Goal: Check status

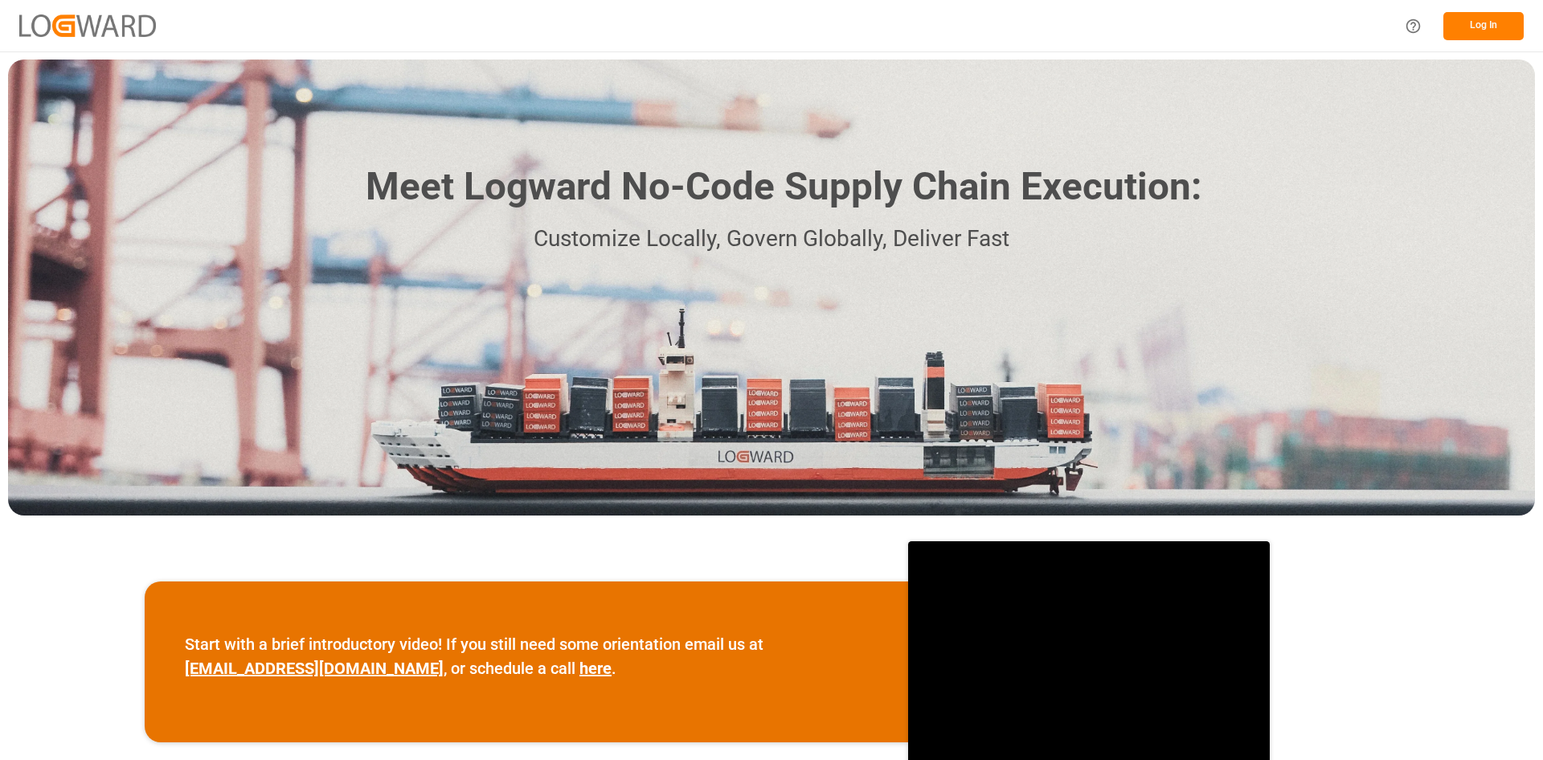
click at [1465, 33] on button "Log In" at bounding box center [1484, 26] width 80 height 28
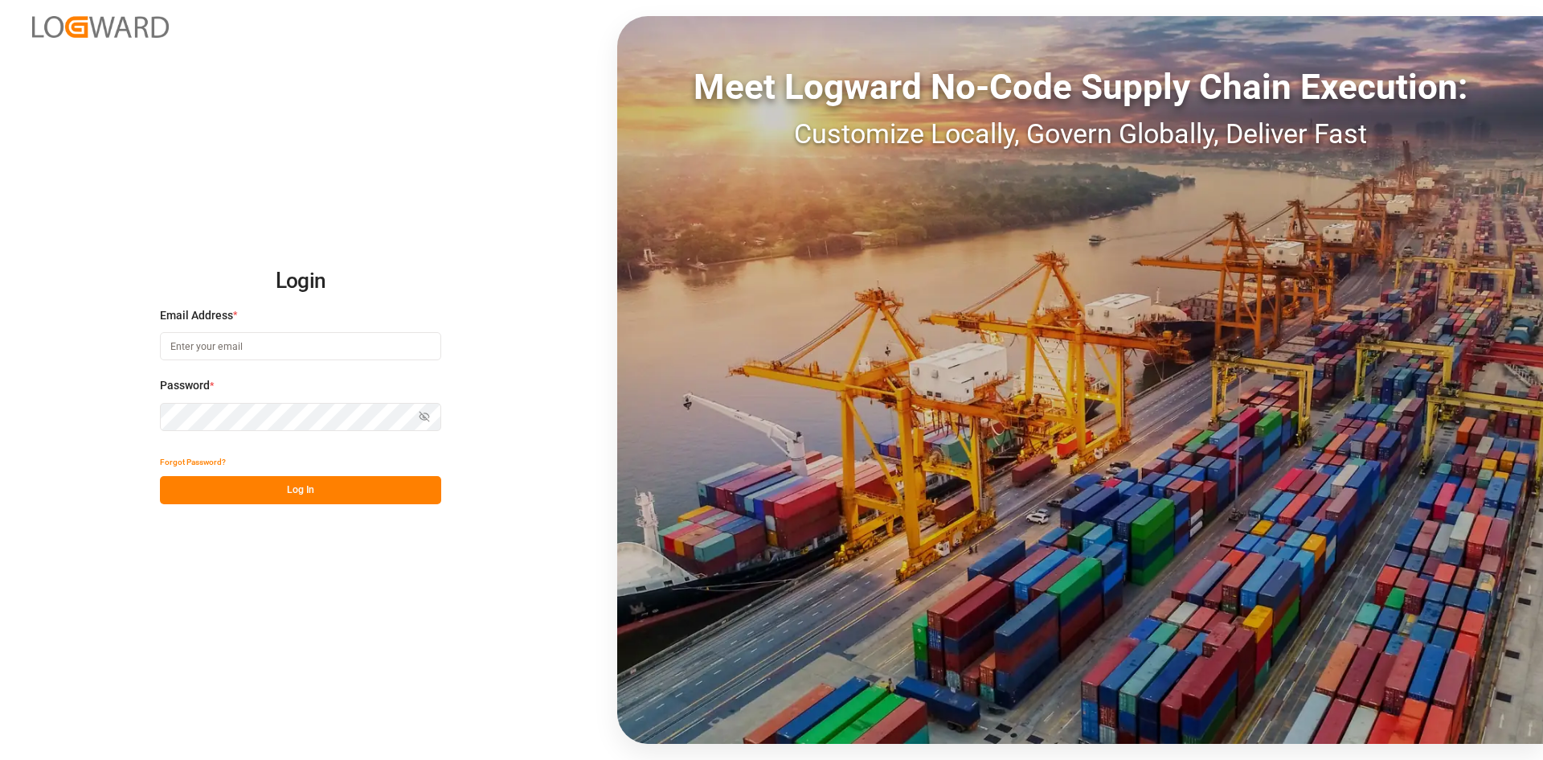
click at [284, 354] on input at bounding box center [300, 346] width 281 height 28
click at [272, 497] on button "Log In" at bounding box center [300, 490] width 281 height 28
click at [421, 417] on icon "button" at bounding box center [424, 416] width 11 height 11
click at [285, 350] on input "[PERSON_NAME][EMAIL_ADDRESS][DOMAIN_NAME]" at bounding box center [300, 346] width 281 height 28
type input "[PERSON_NAME][EMAIL_ADDRESS][DOMAIN_NAME]"
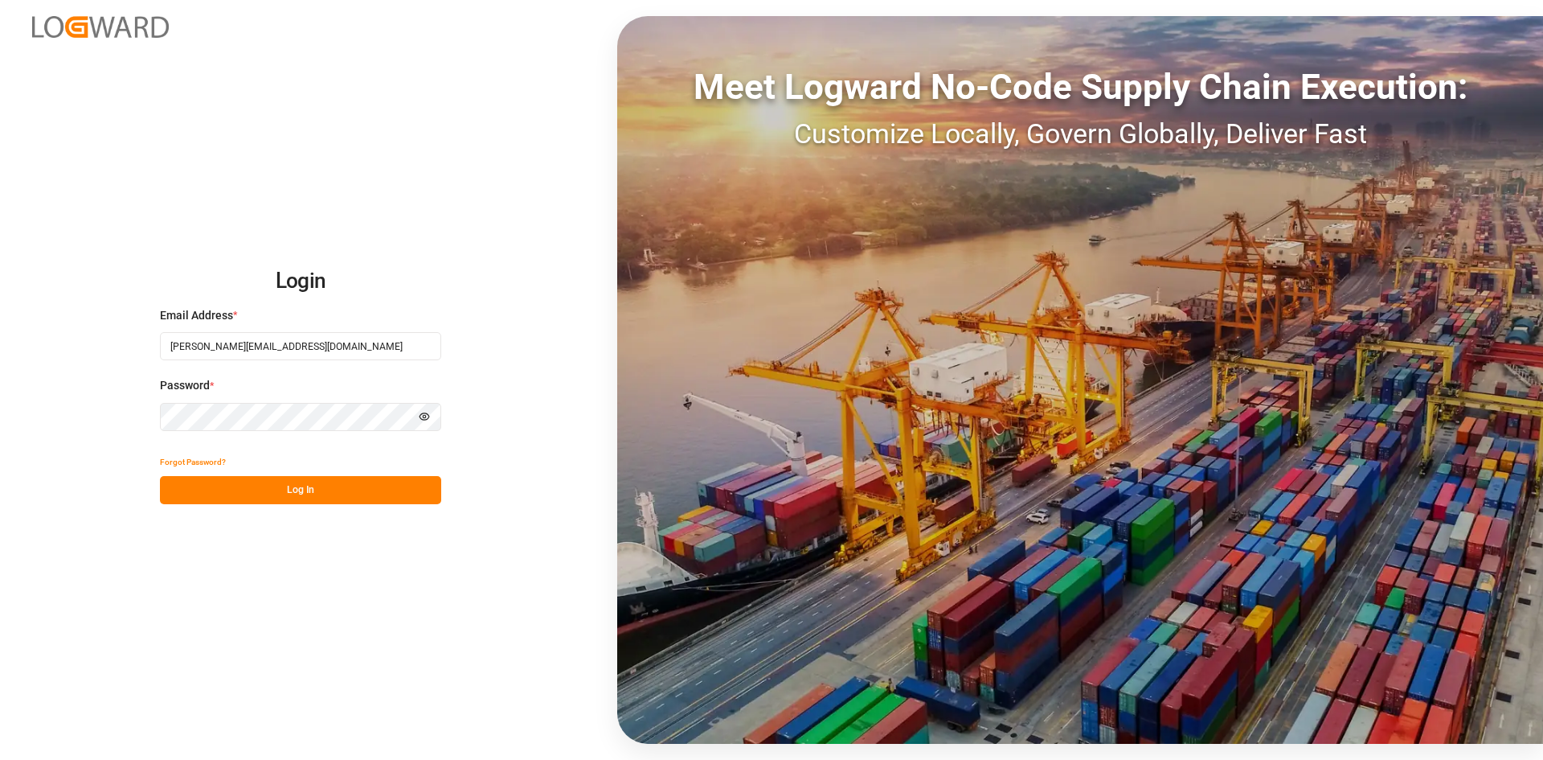
click at [357, 501] on button "Log In" at bounding box center [300, 490] width 281 height 28
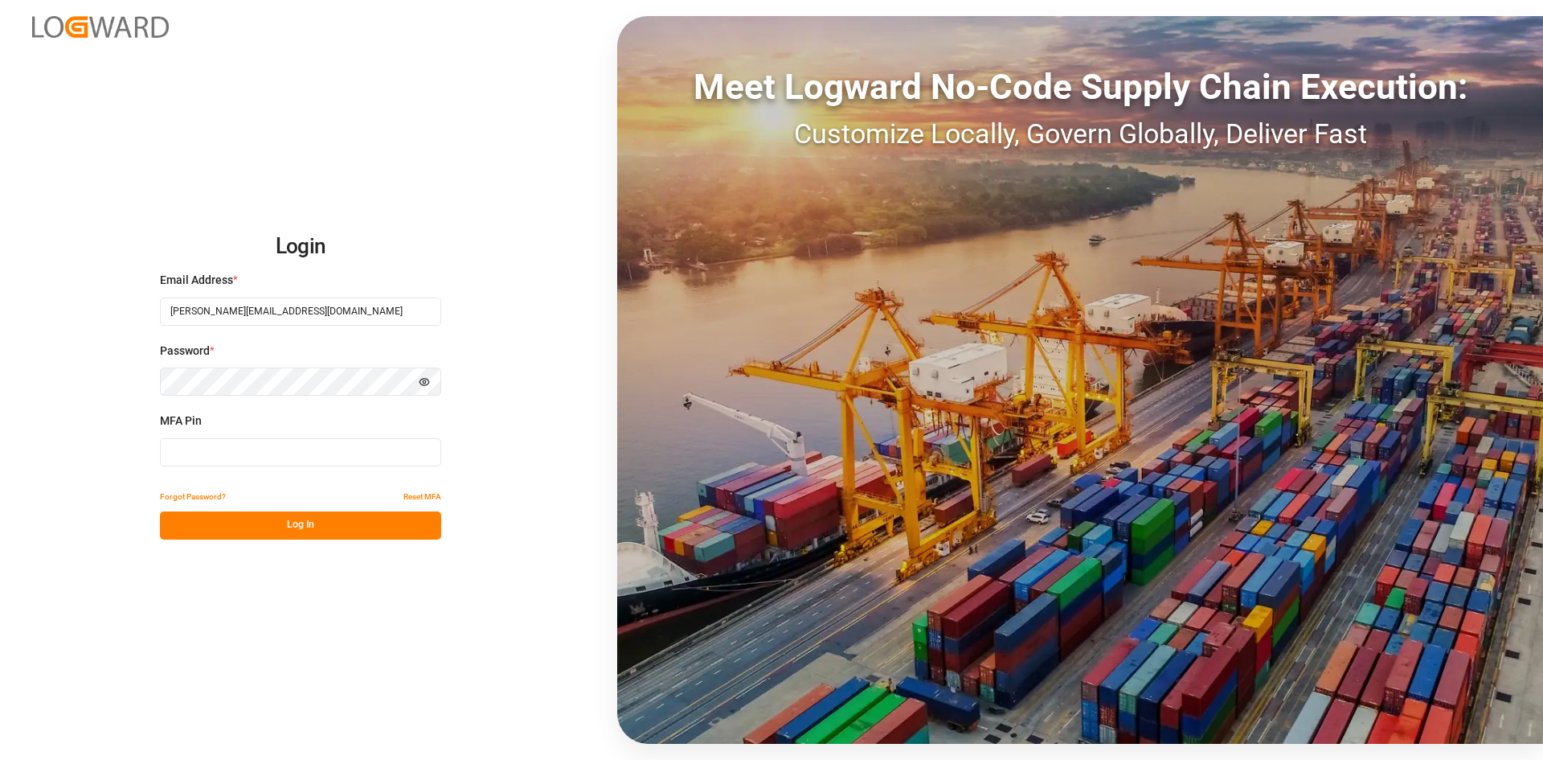
click at [268, 457] on input at bounding box center [300, 452] width 281 height 28
type input "800493"
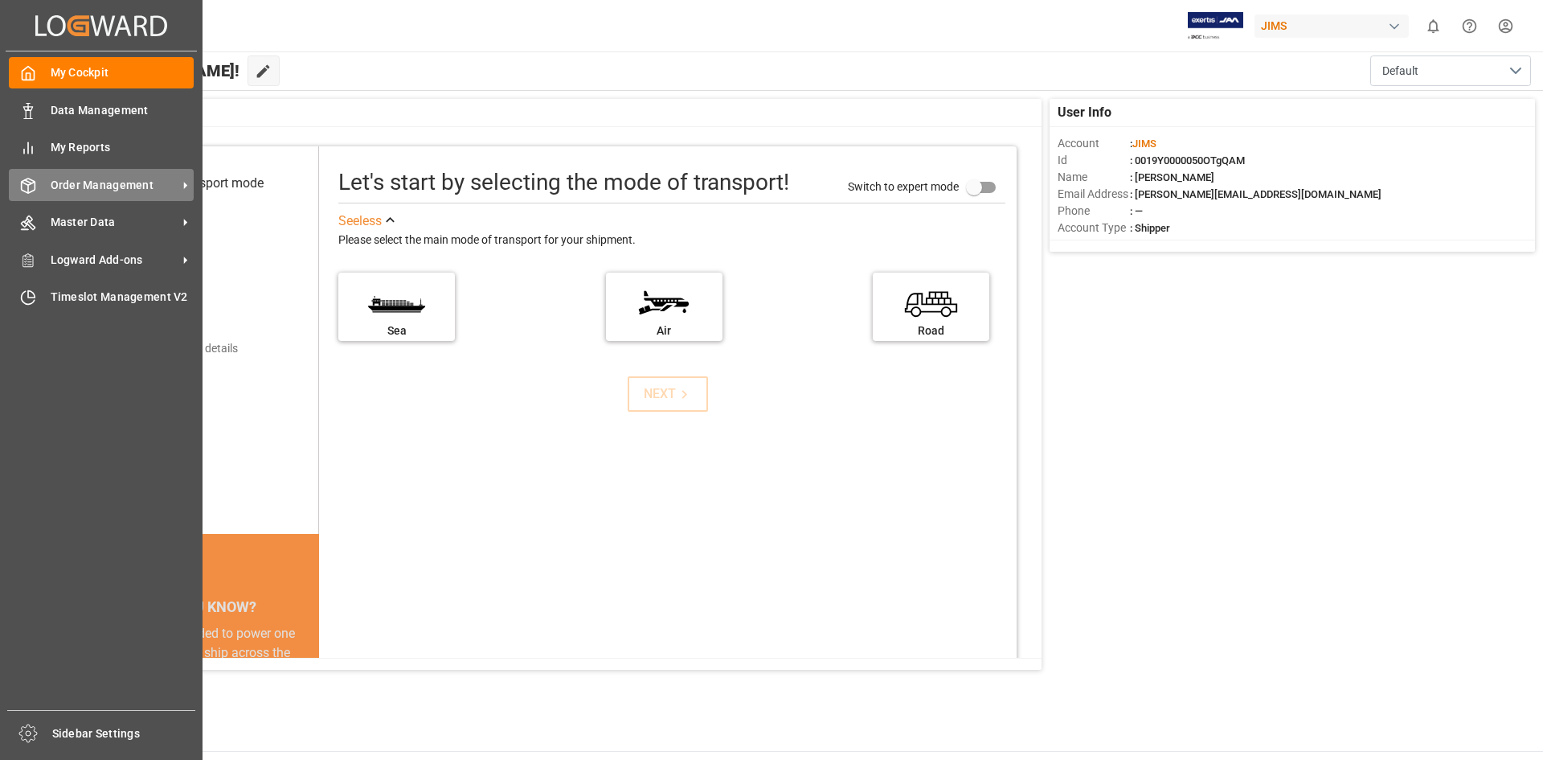
click at [162, 182] on span "Order Management" at bounding box center [114, 185] width 127 height 17
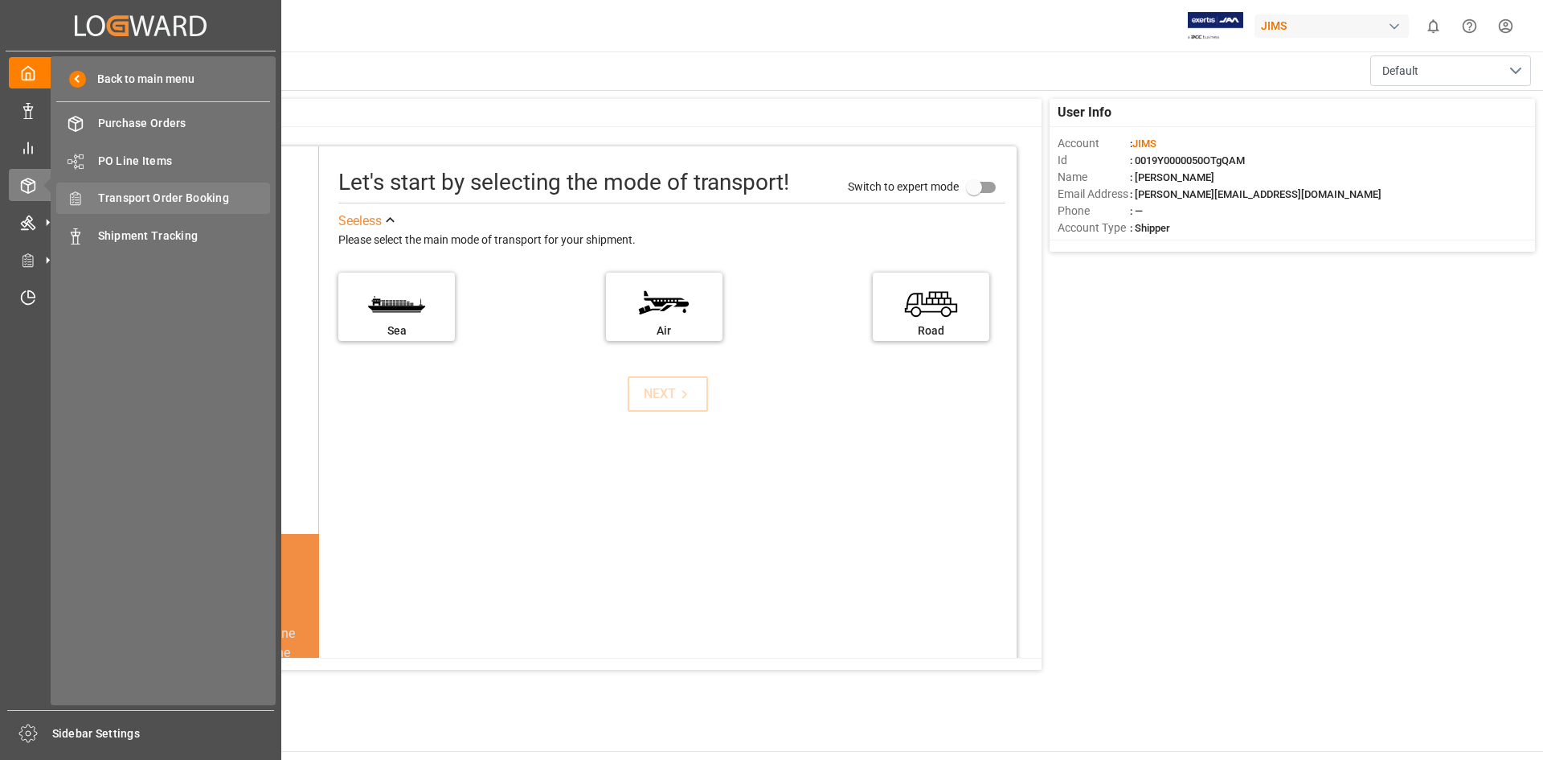
click at [223, 196] on span "Transport Order Booking" at bounding box center [184, 198] width 173 height 17
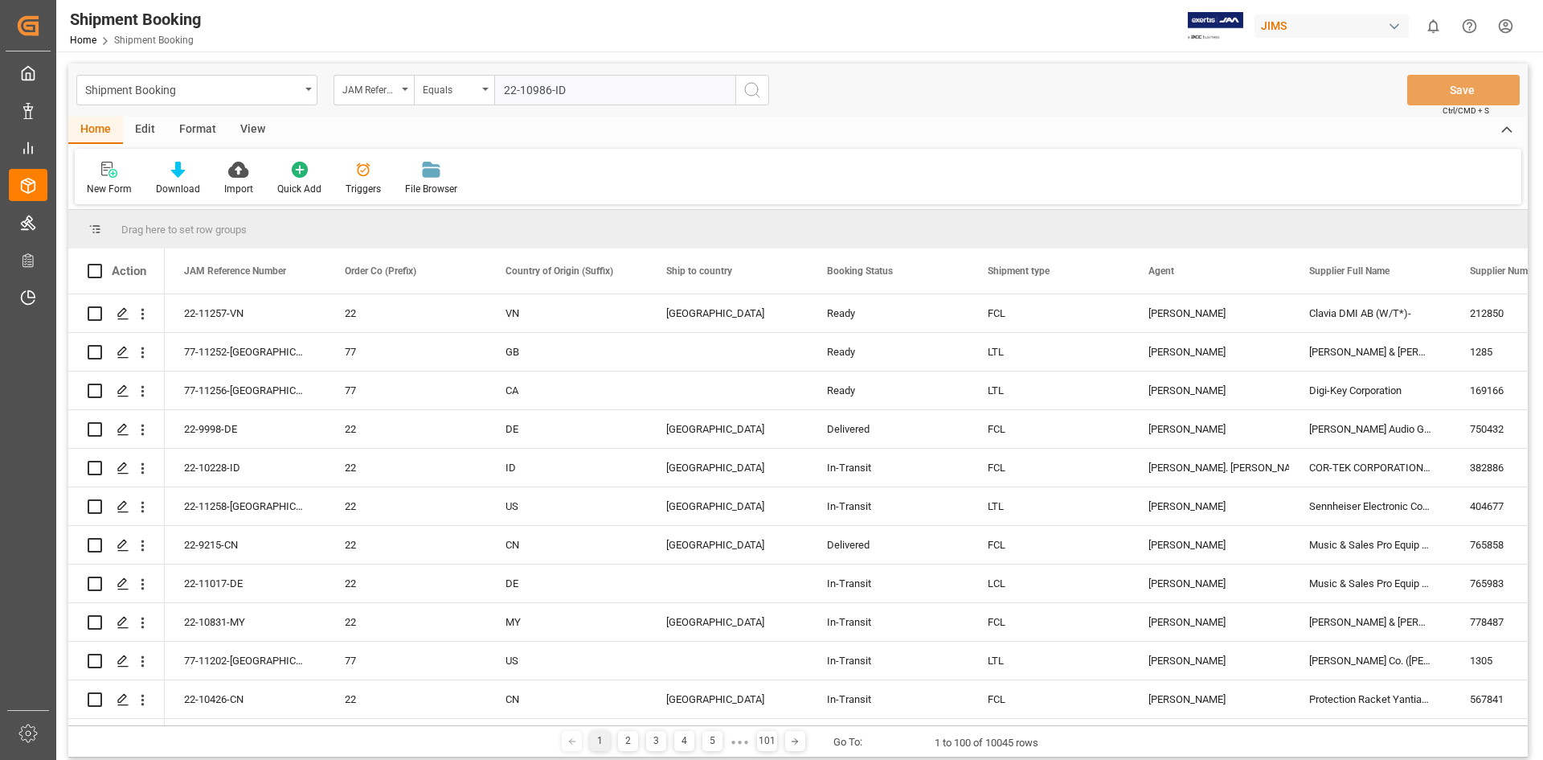
type input "22-10986-ID"
click at [758, 91] on circle "search button" at bounding box center [751, 89] width 13 height 13
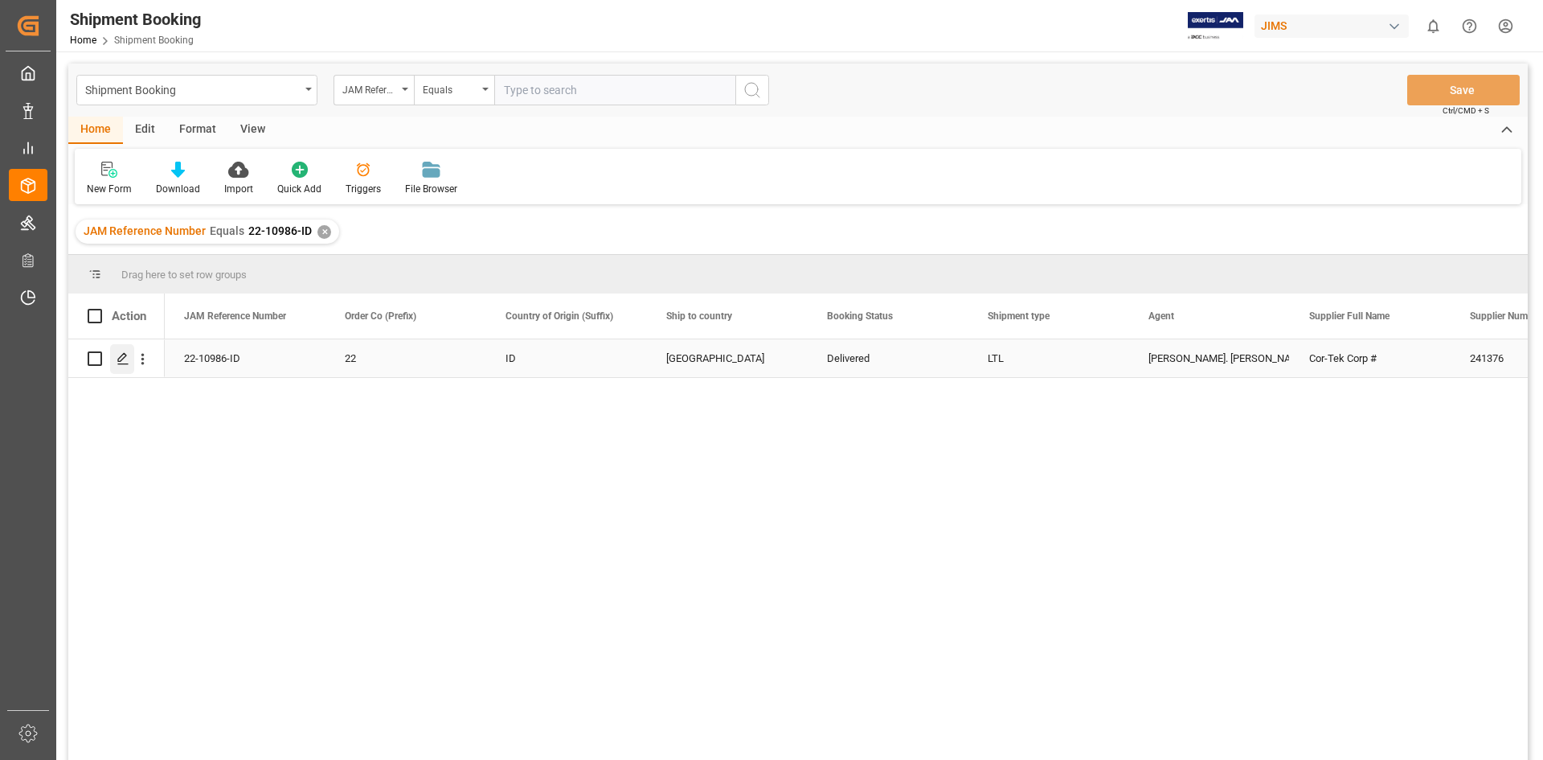
click at [124, 365] on icon "Press SPACE to select this row." at bounding box center [123, 358] width 13 height 13
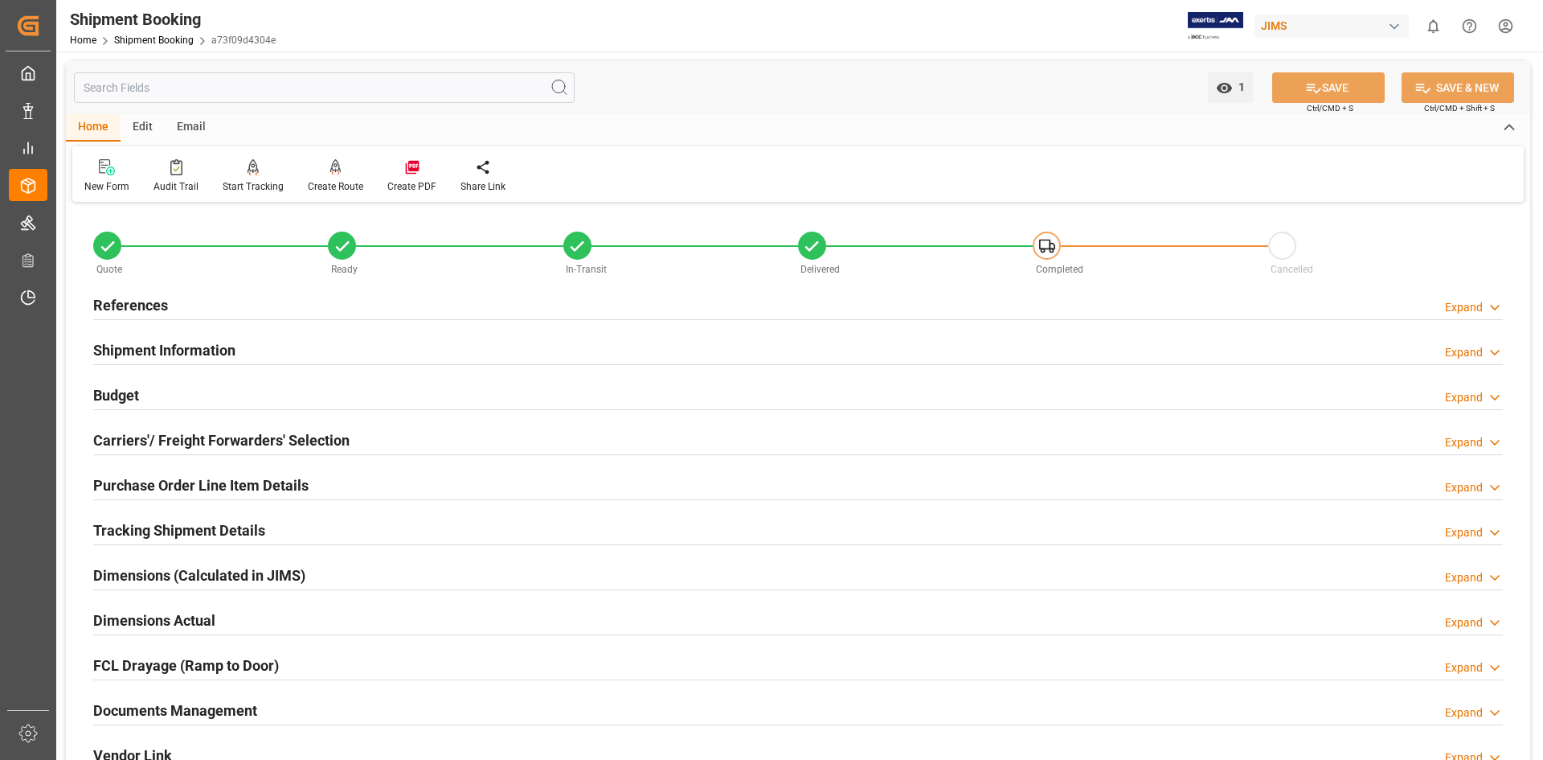
click at [178, 711] on h2 "Documents Management" at bounding box center [175, 710] width 164 height 22
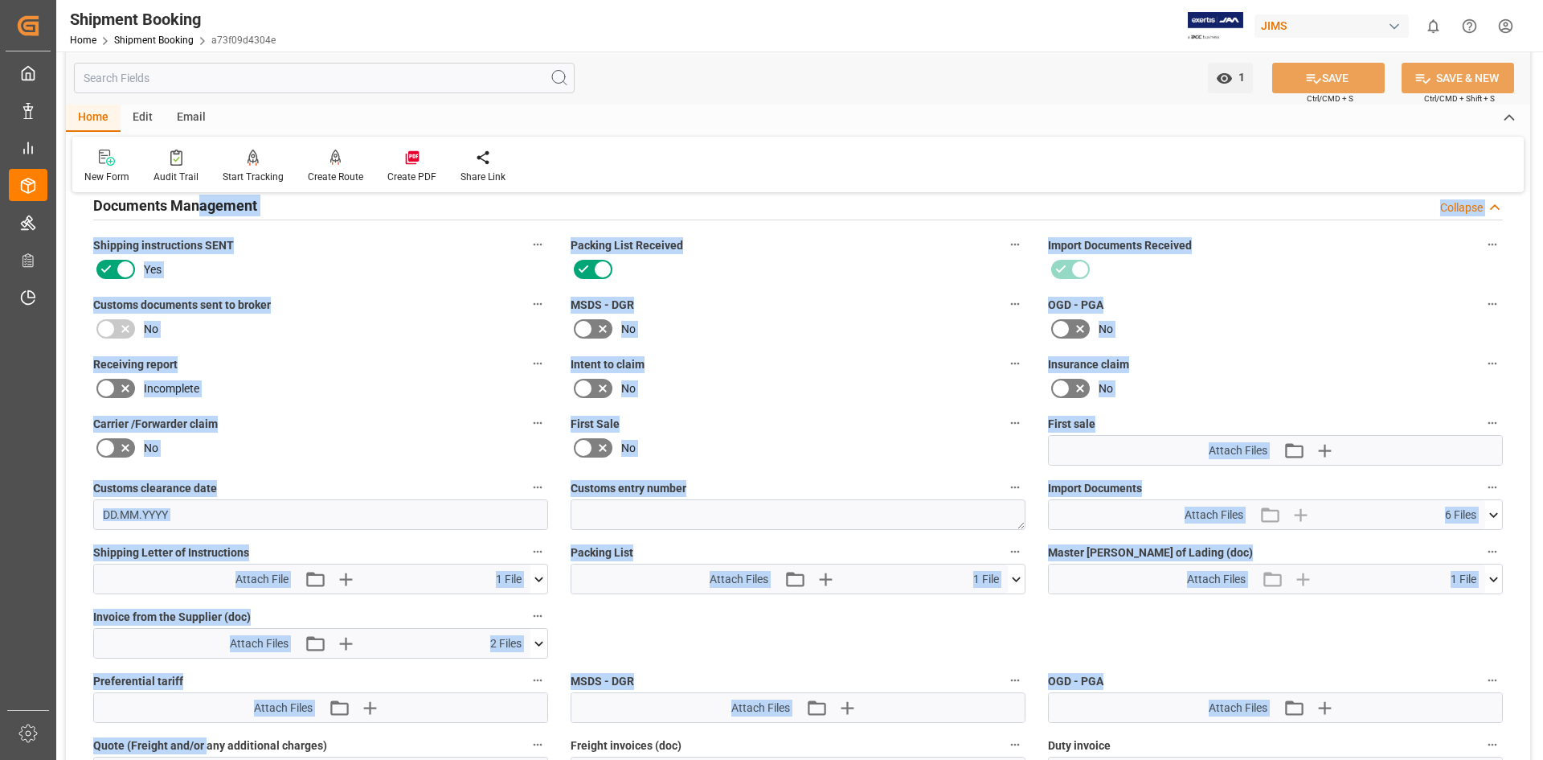
scroll to position [510, 0]
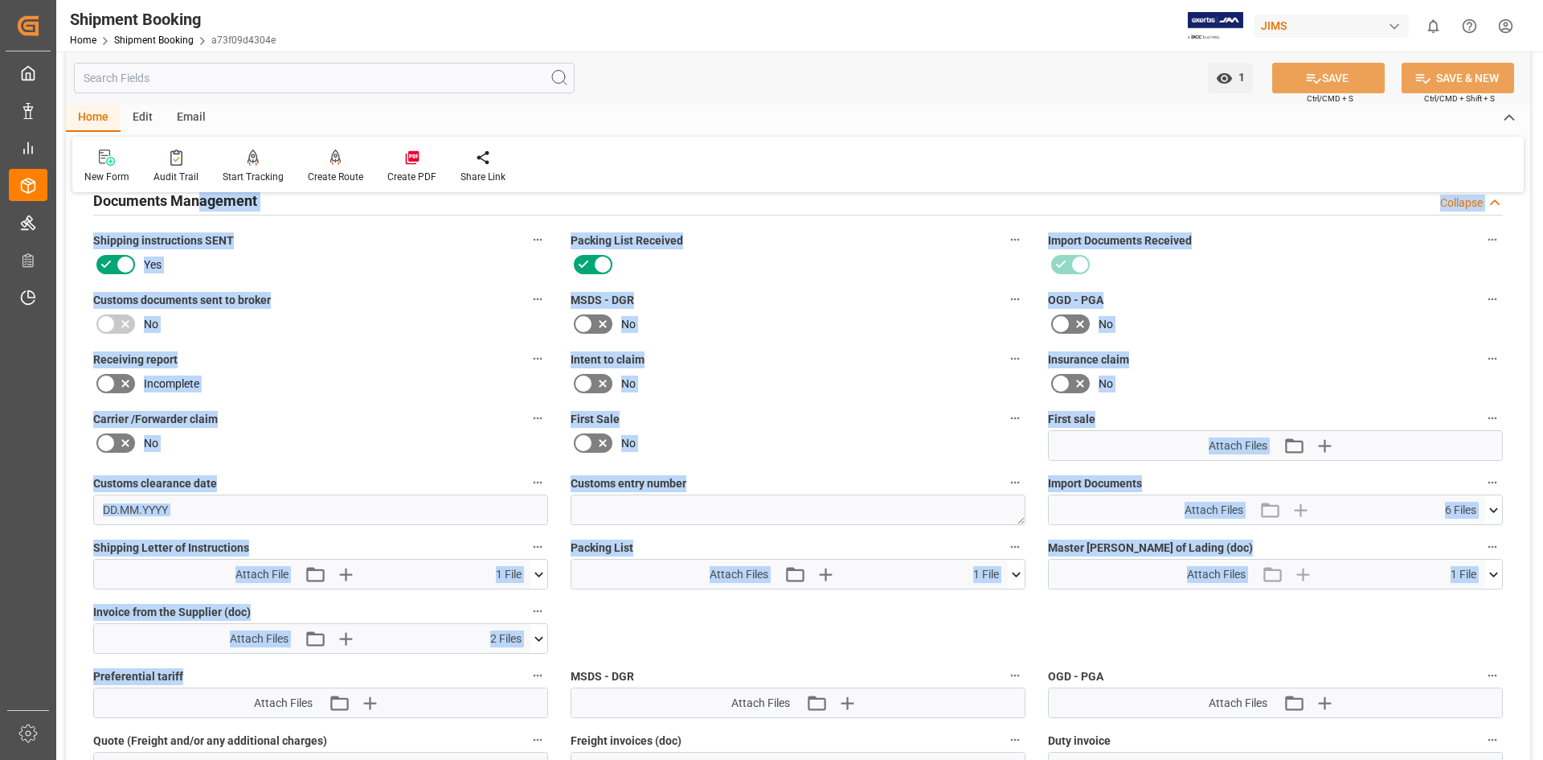
click at [207, 709] on div "Quote Ready In-Transit Delivered Completed Cancelled References Expand JAM Refe…" at bounding box center [798, 337] width 1465 height 1281
click at [792, 383] on div "No" at bounding box center [798, 384] width 455 height 26
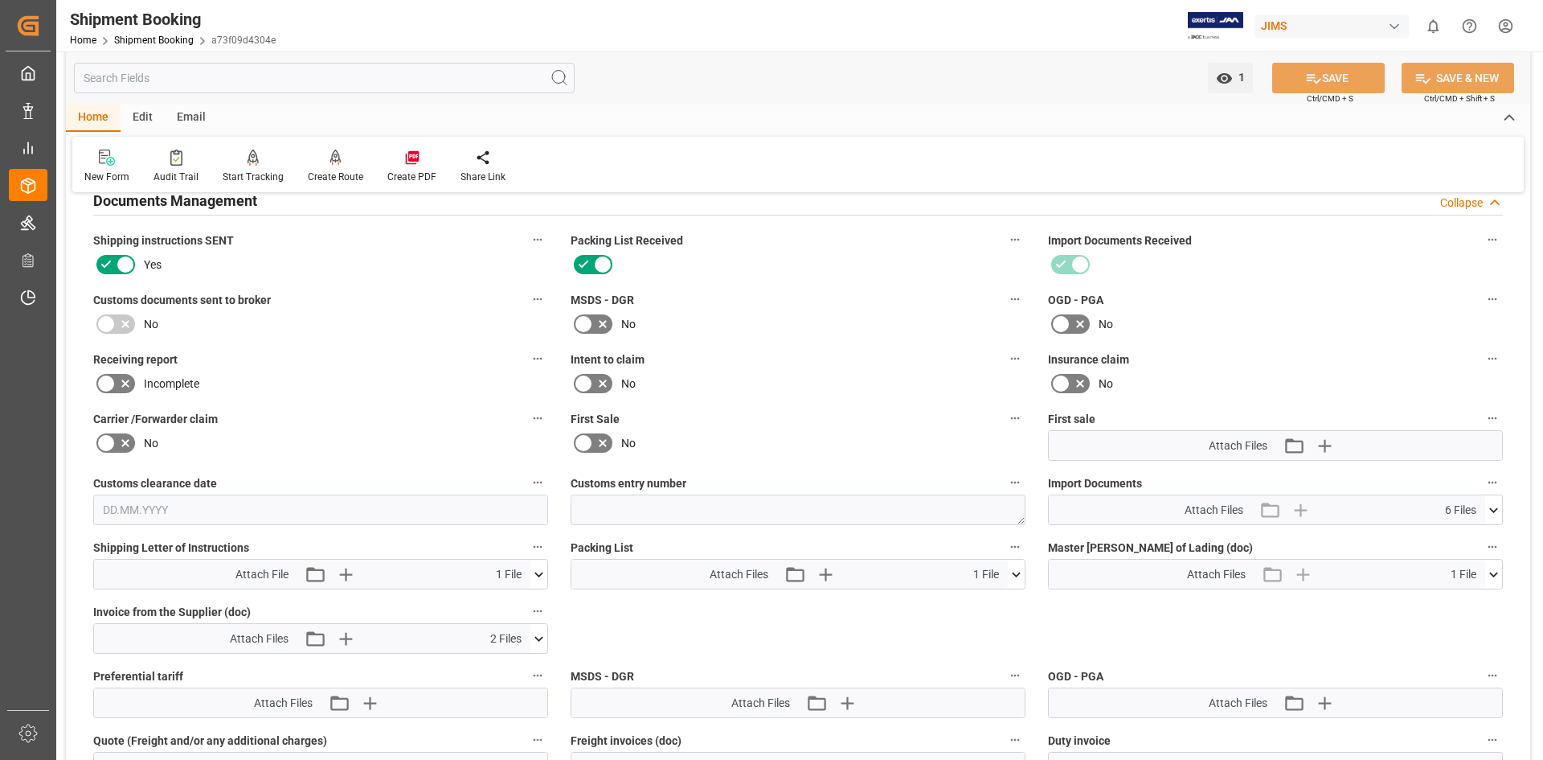
click at [538, 573] on icon at bounding box center [539, 574] width 9 height 5
click at [531, 601] on icon at bounding box center [530, 604] width 15 height 10
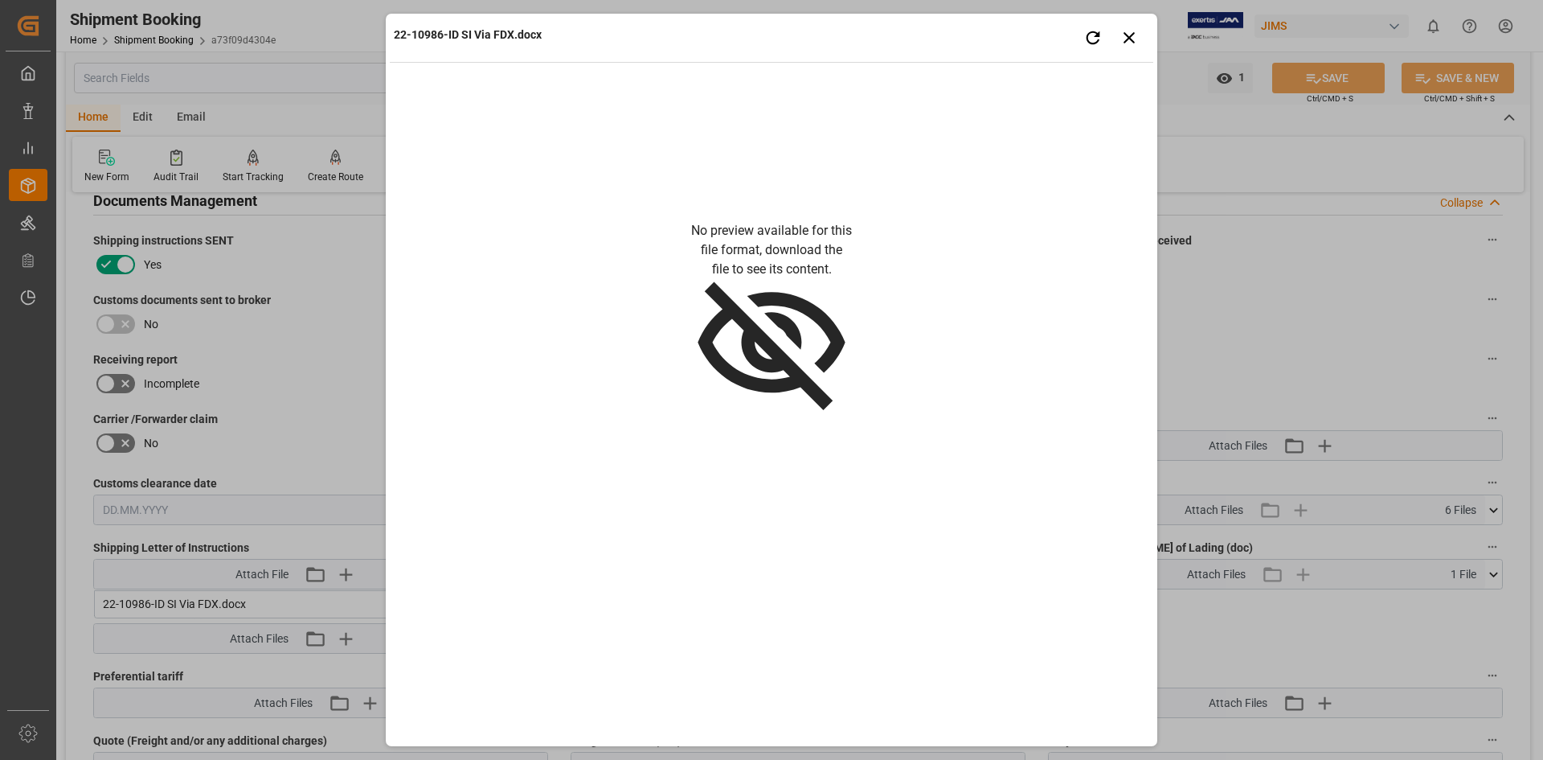
click at [1228, 296] on div "22-10986-ID SI Via FDX.docx Retry Close preview No preview available for this f…" at bounding box center [771, 380] width 1543 height 760
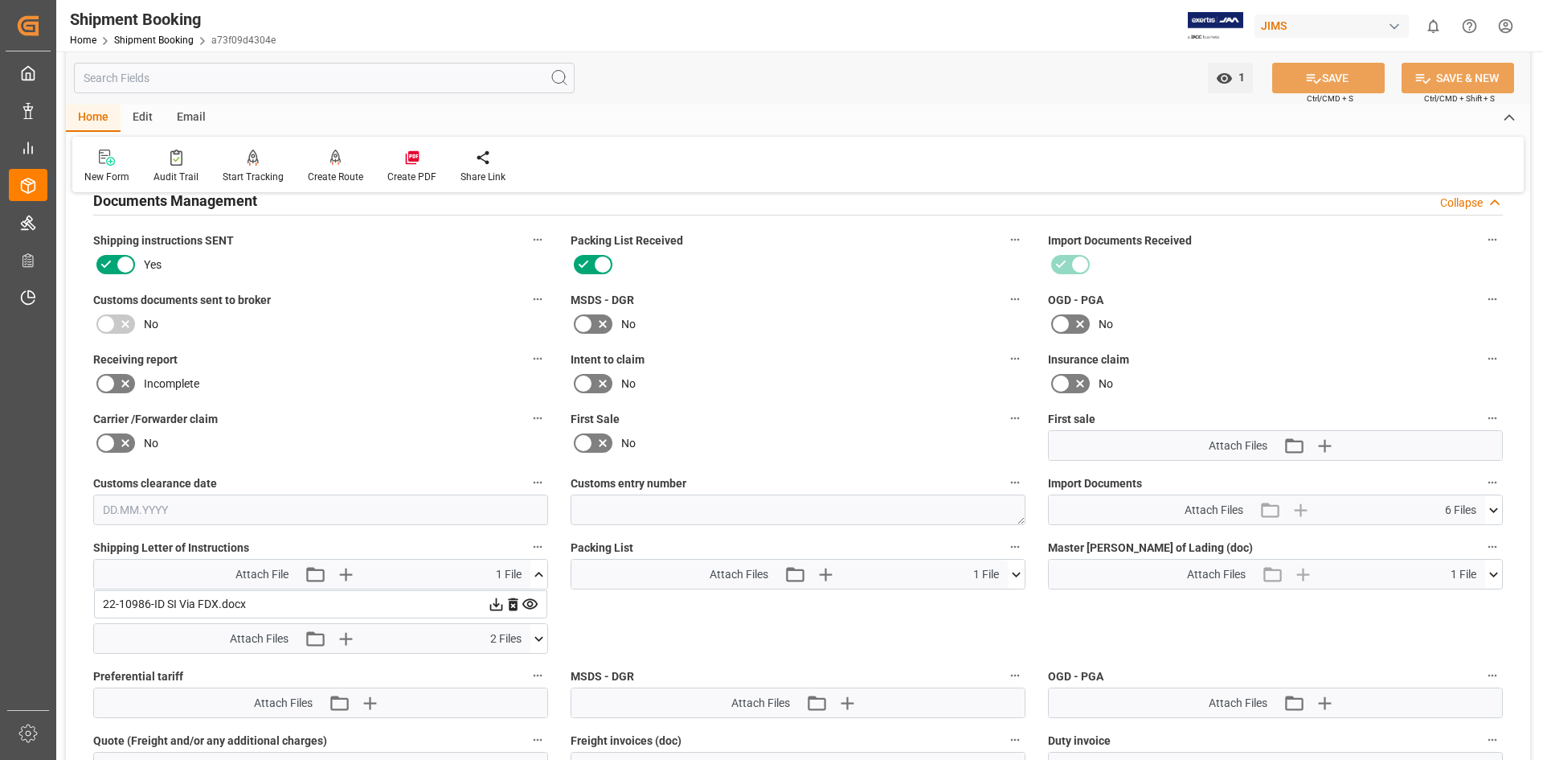
click at [539, 637] on icon at bounding box center [539, 638] width 17 height 17
click at [533, 665] on icon at bounding box center [530, 668] width 17 height 17
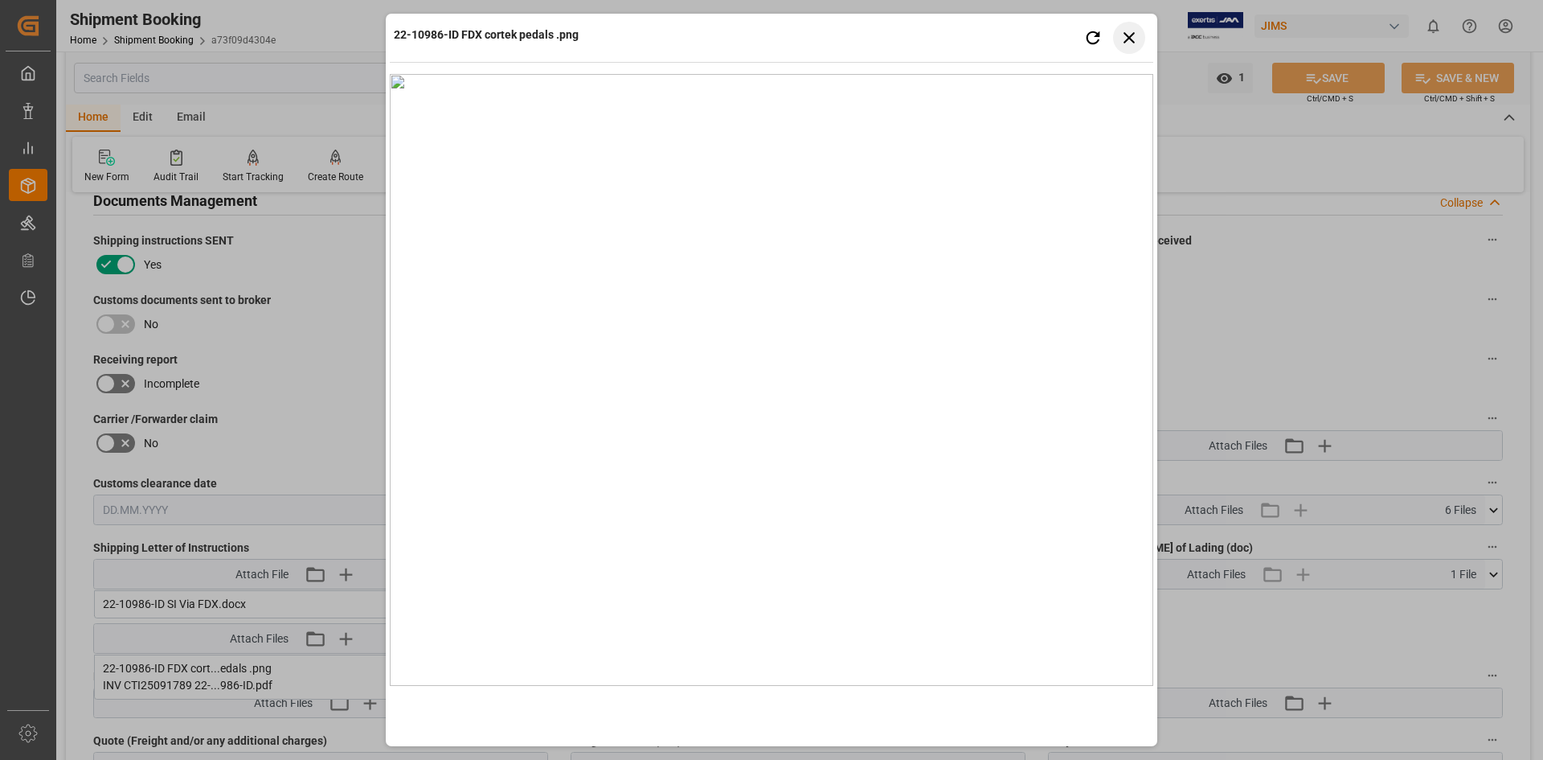
click at [1130, 26] on button "Close preview" at bounding box center [1129, 38] width 32 height 32
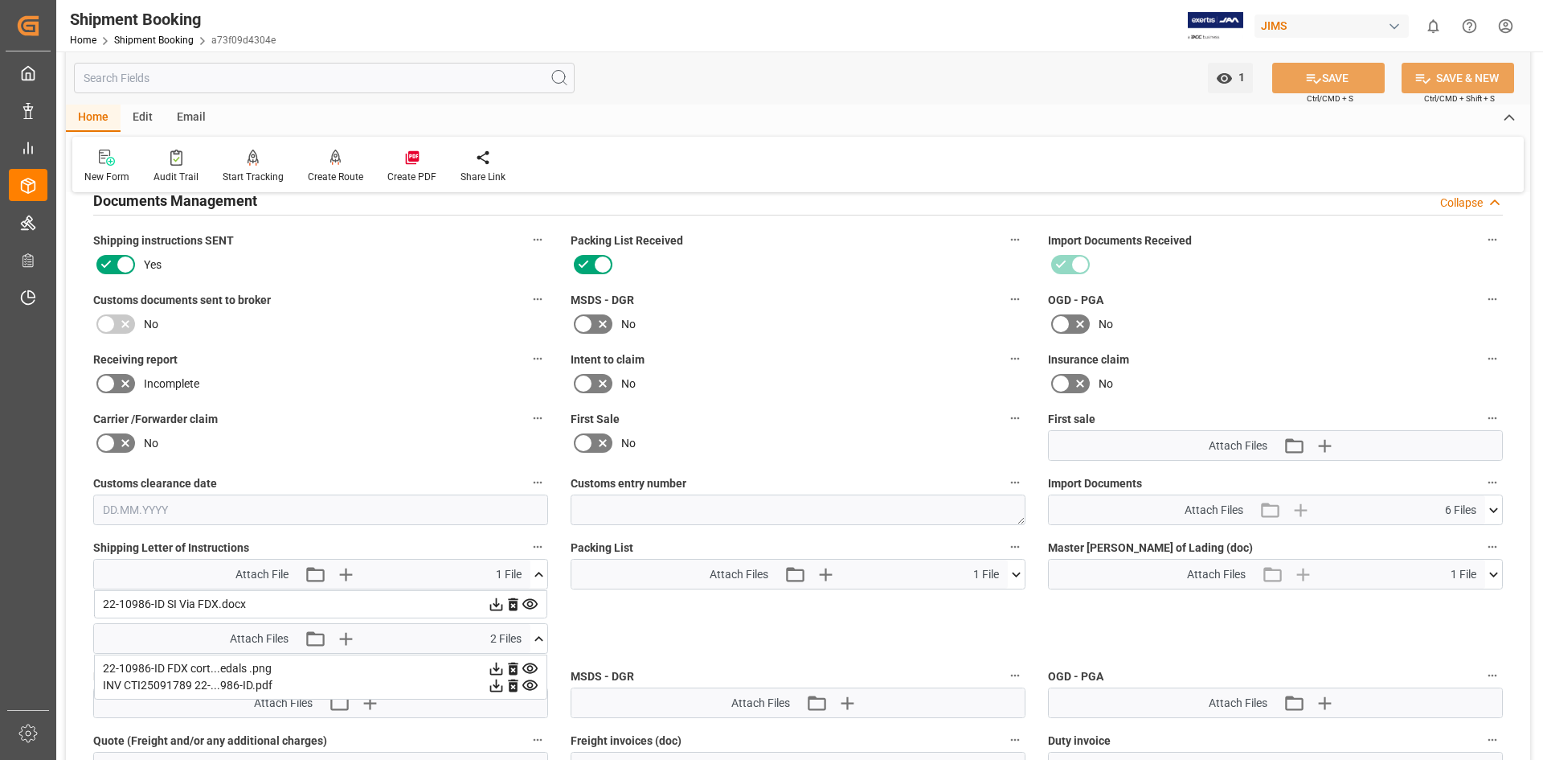
click at [527, 682] on icon at bounding box center [530, 685] width 17 height 17
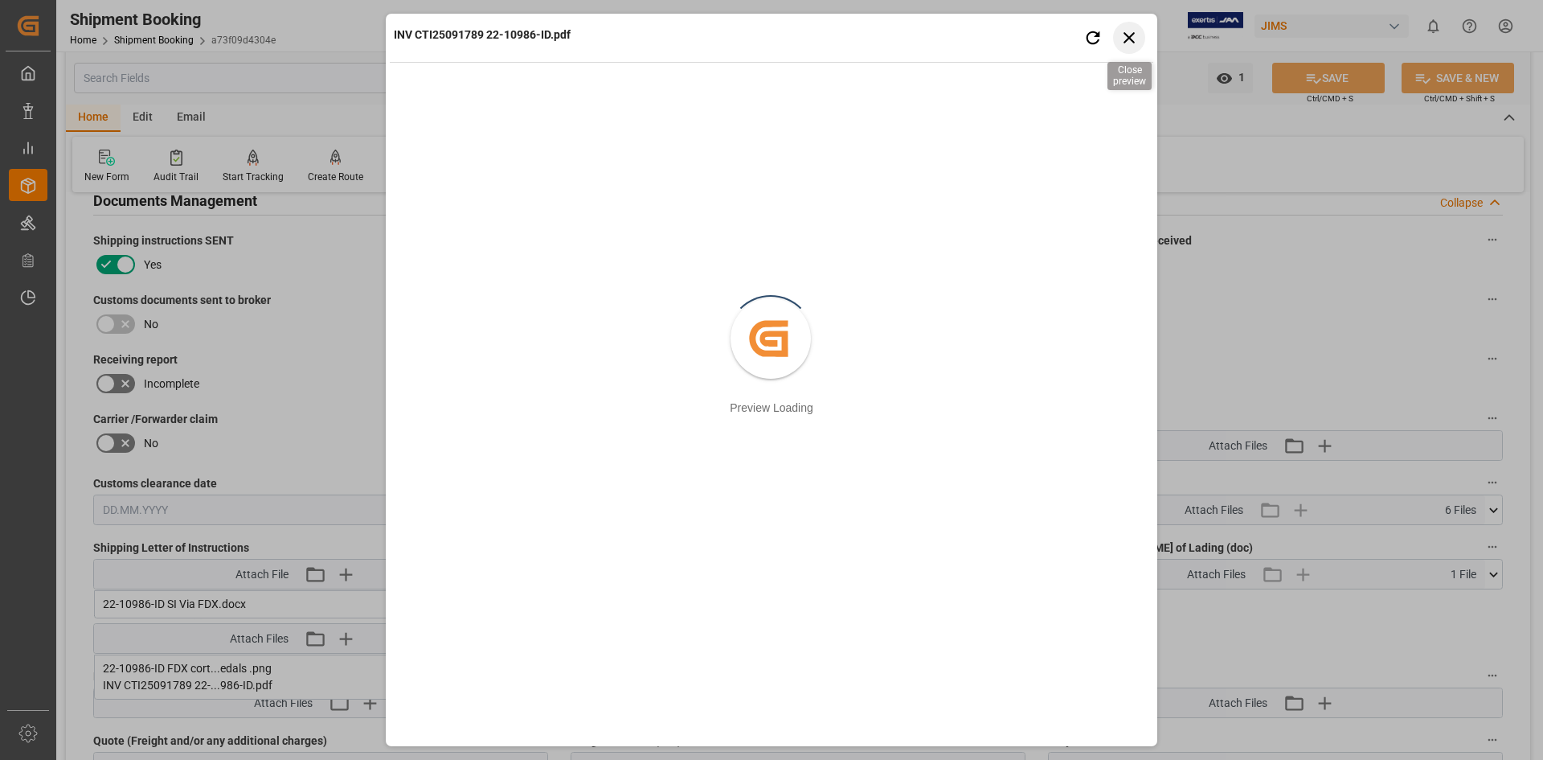
click at [1127, 37] on icon "button" at bounding box center [1130, 37] width 20 height 20
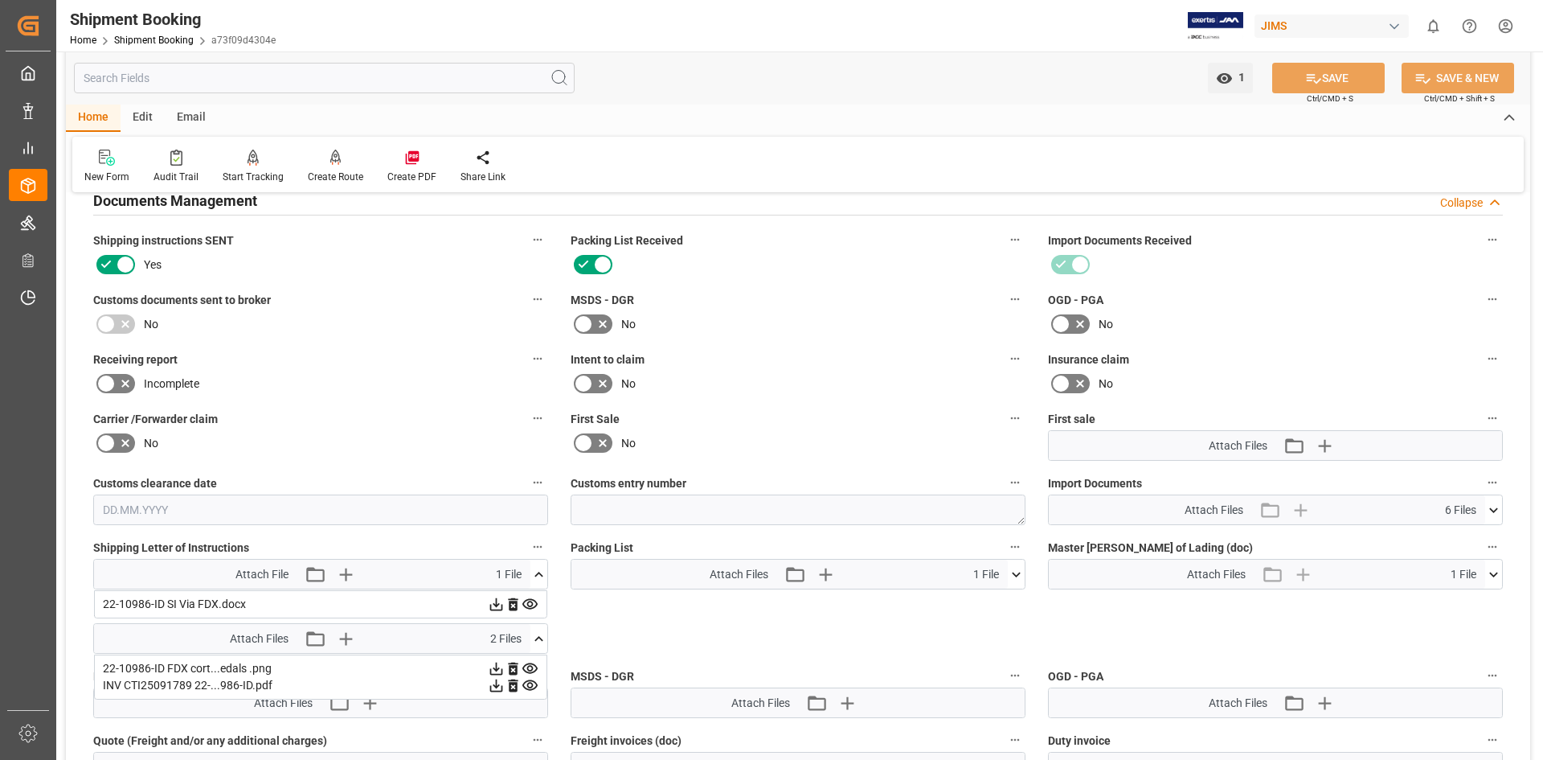
click at [494, 686] on icon at bounding box center [496, 685] width 13 height 13
click at [1492, 510] on icon at bounding box center [1494, 509] width 9 height 5
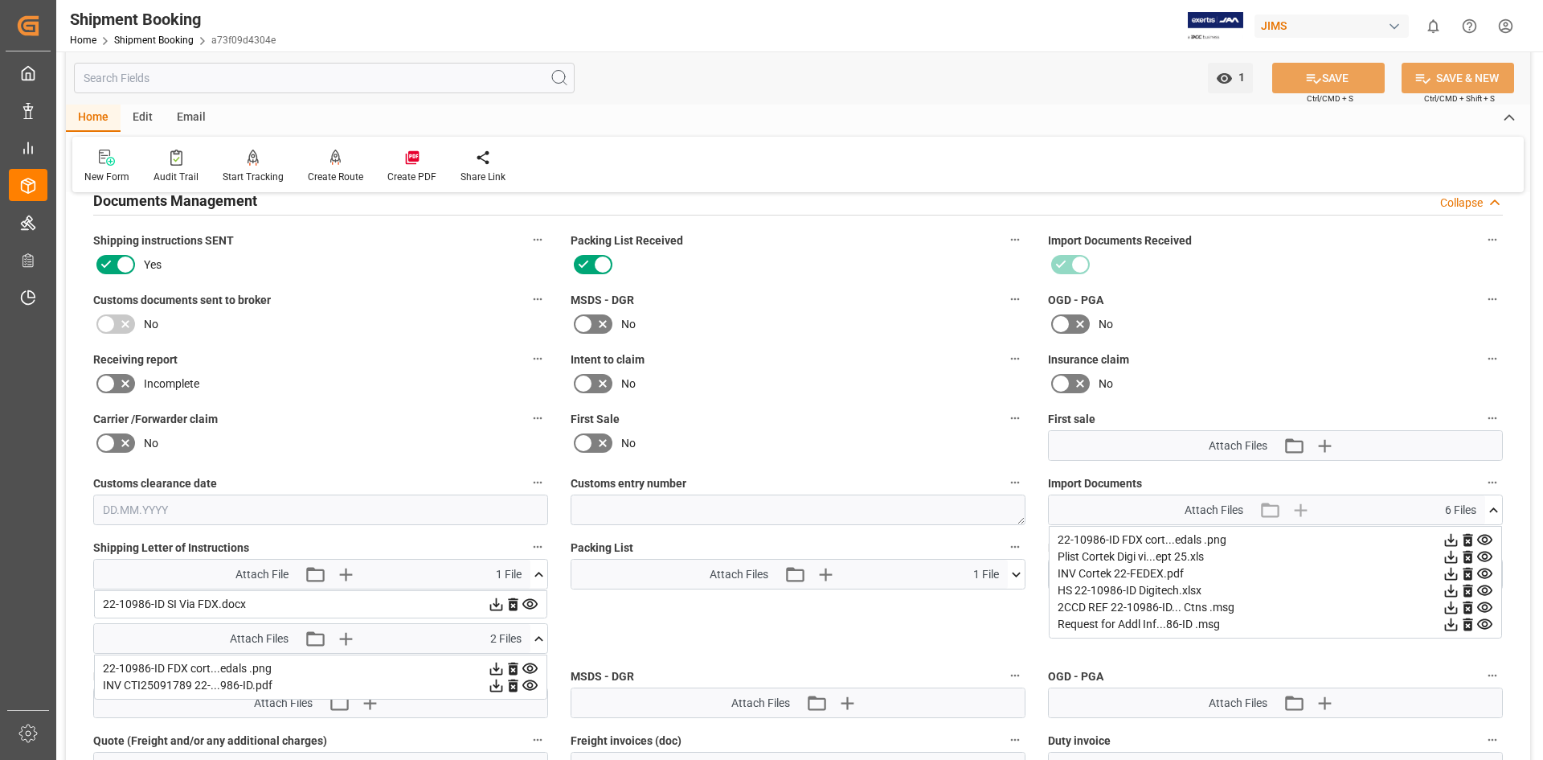
click at [1480, 572] on icon at bounding box center [1485, 573] width 17 height 17
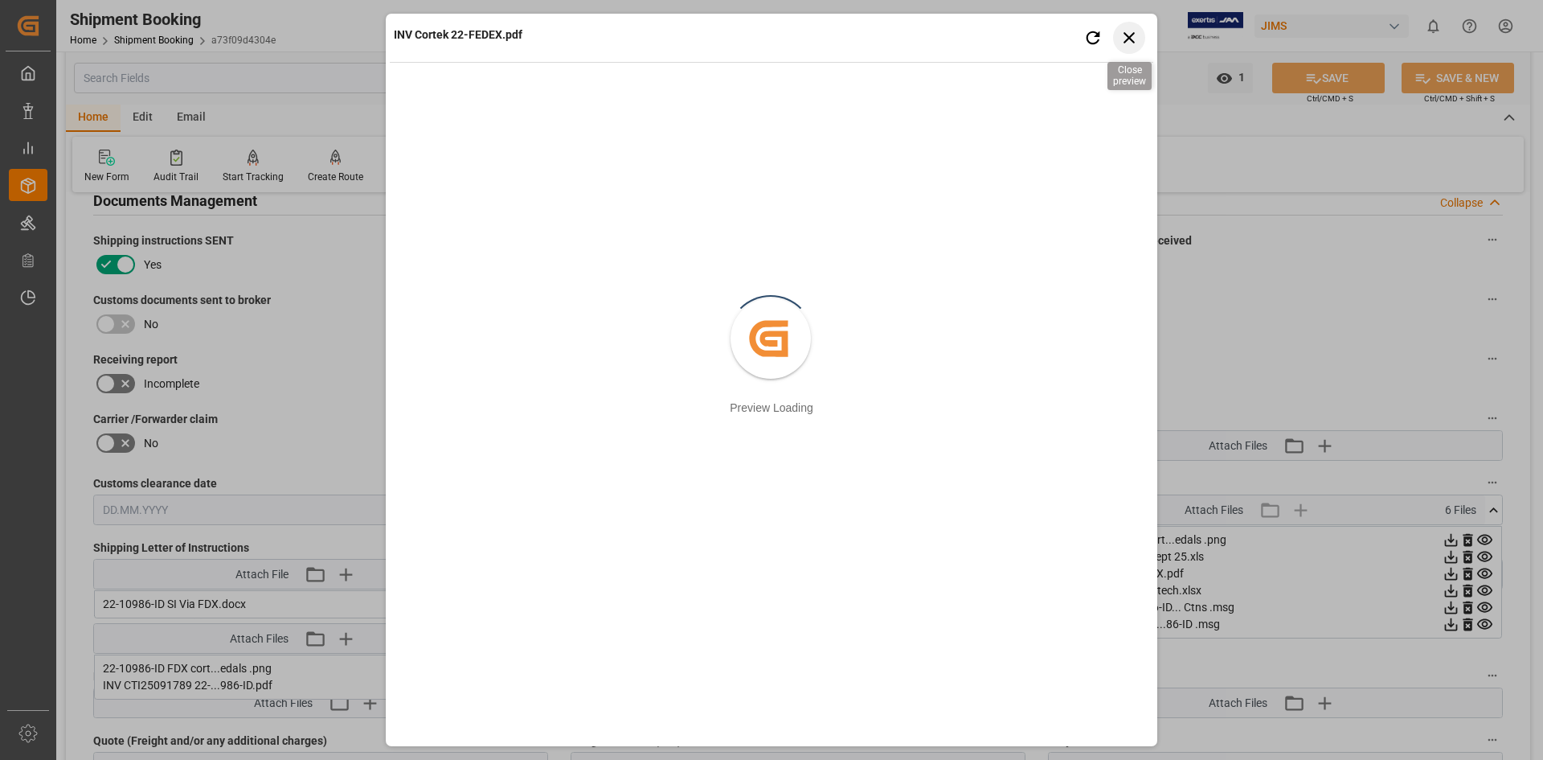
click at [1127, 39] on icon "button" at bounding box center [1130, 37] width 20 height 20
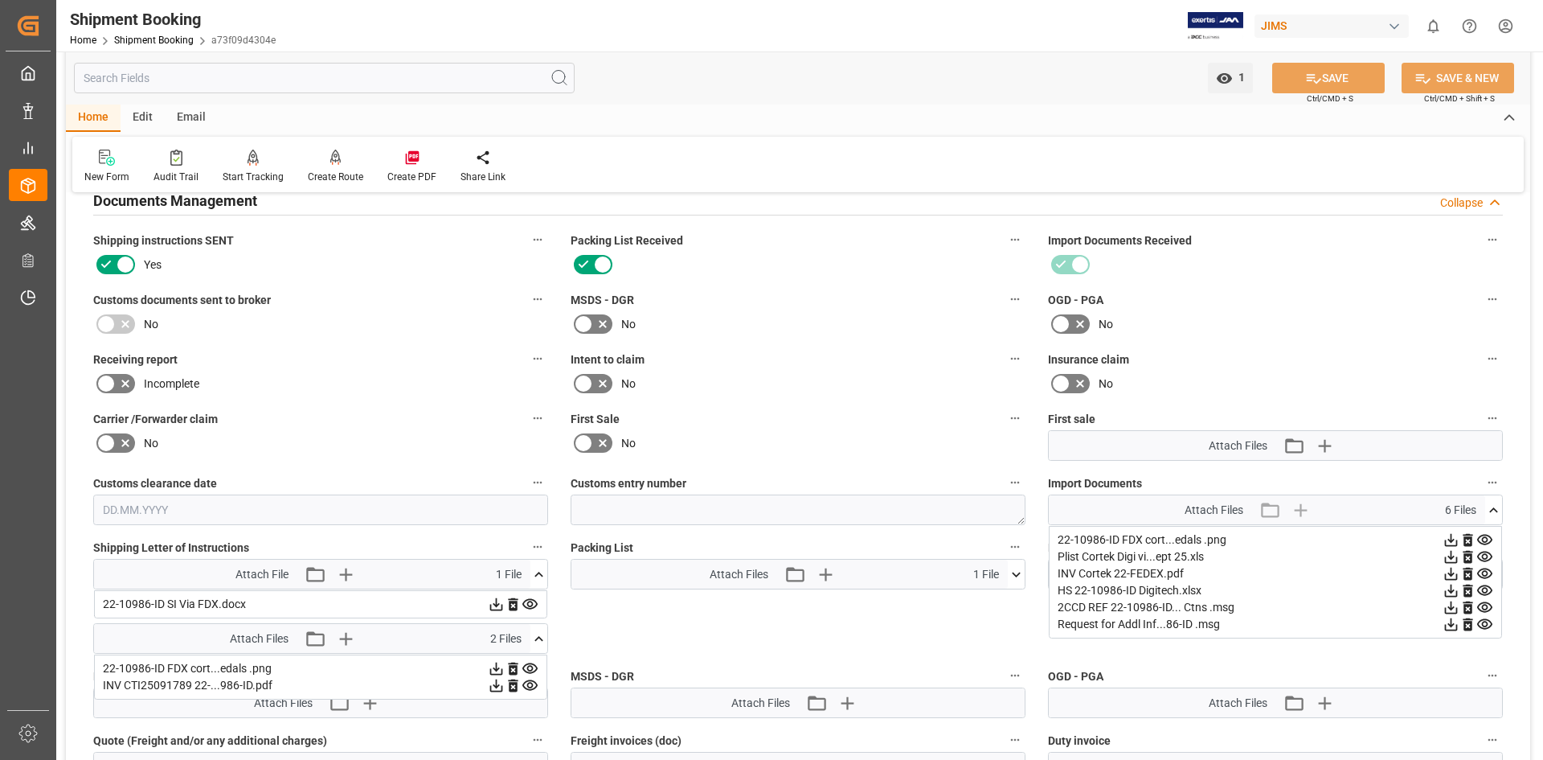
click at [1451, 574] on icon at bounding box center [1451, 574] width 13 height 13
click at [1483, 539] on icon at bounding box center [1485, 540] width 15 height 10
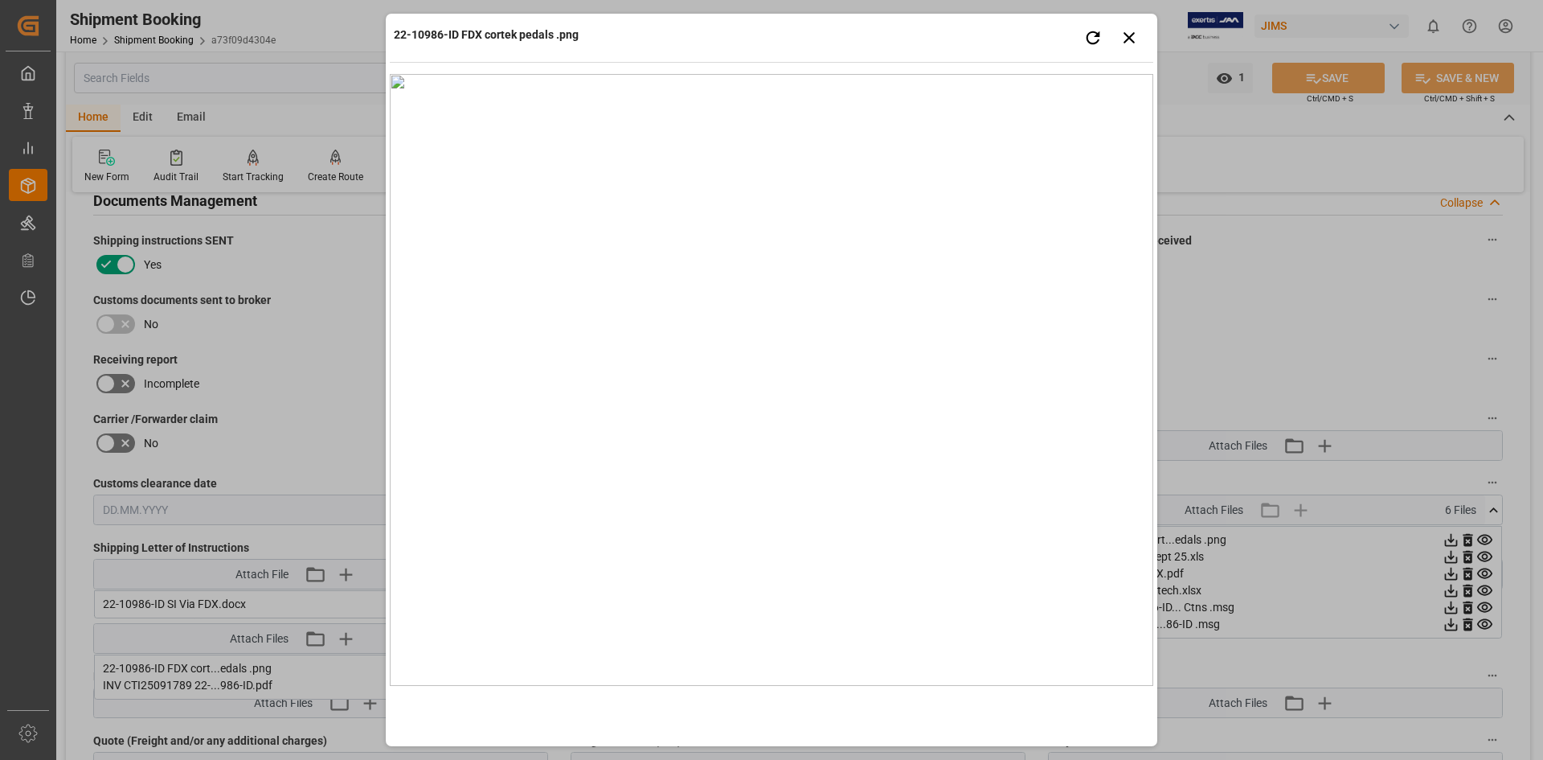
click at [1486, 556] on div "22-10986-ID FDX cortek pedals .png Retry Close preview" at bounding box center [771, 380] width 1543 height 760
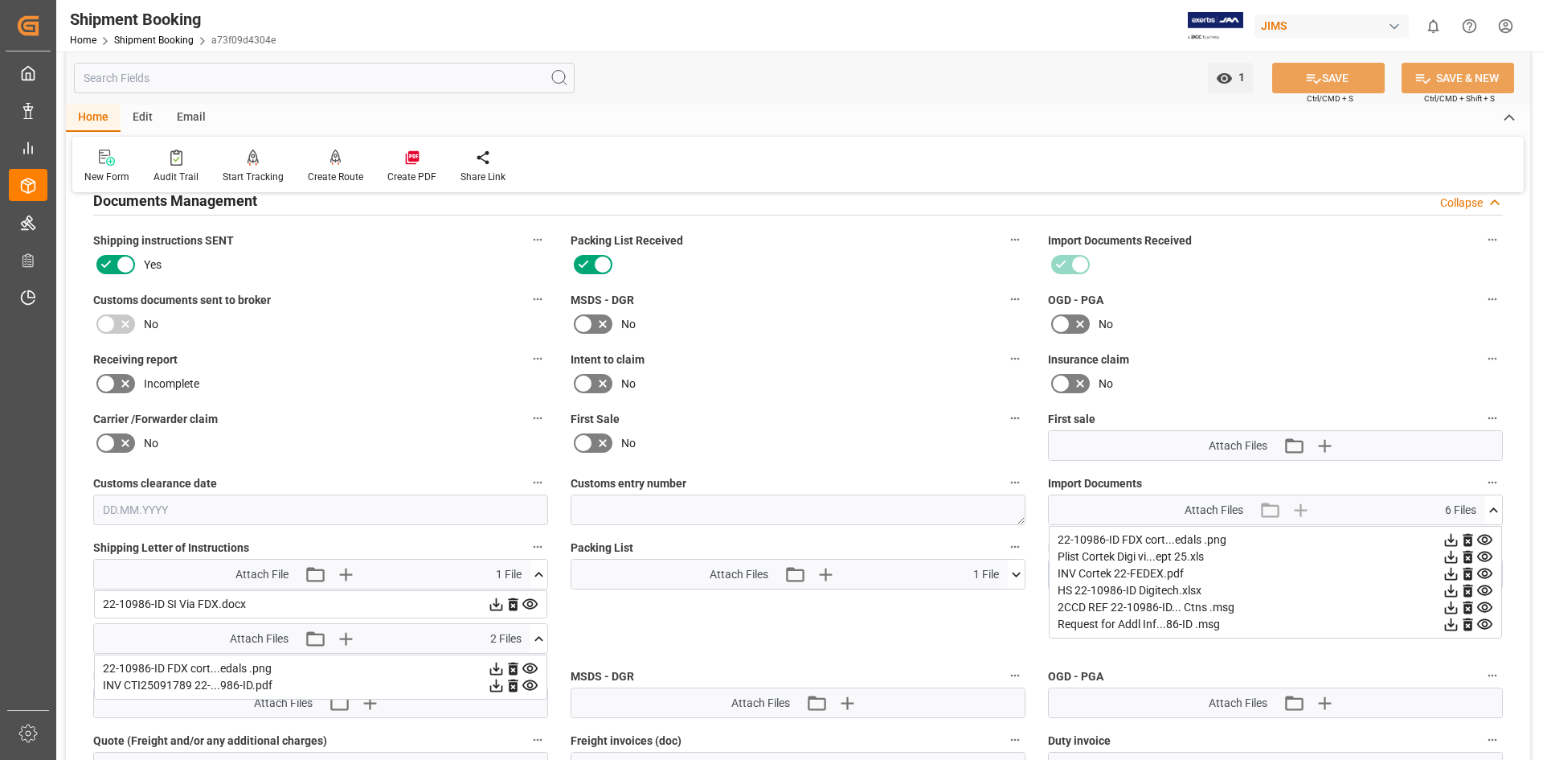
click at [1486, 556] on icon at bounding box center [1485, 556] width 17 height 17
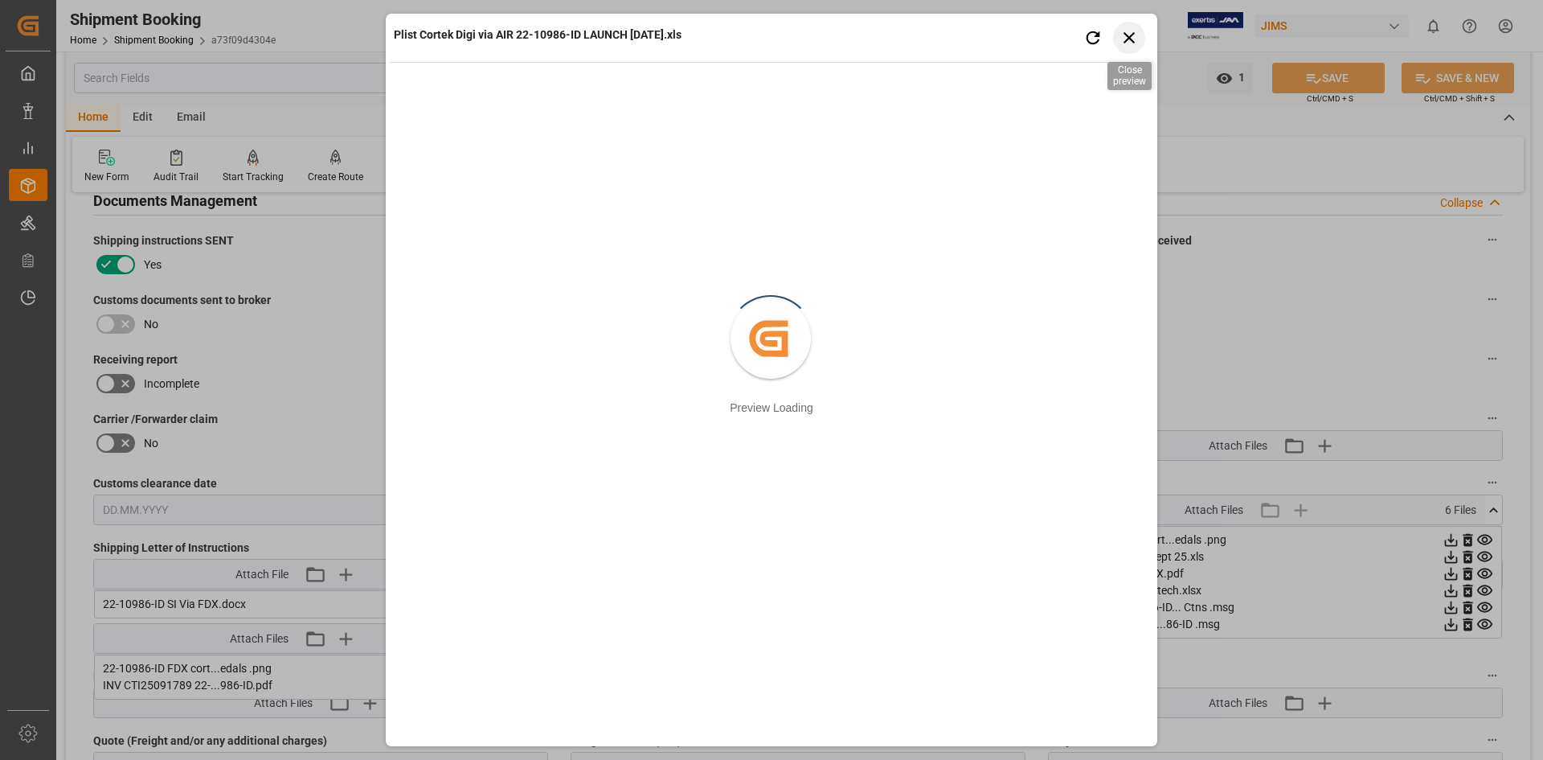
click at [1126, 34] on icon "button" at bounding box center [1129, 37] width 11 height 11
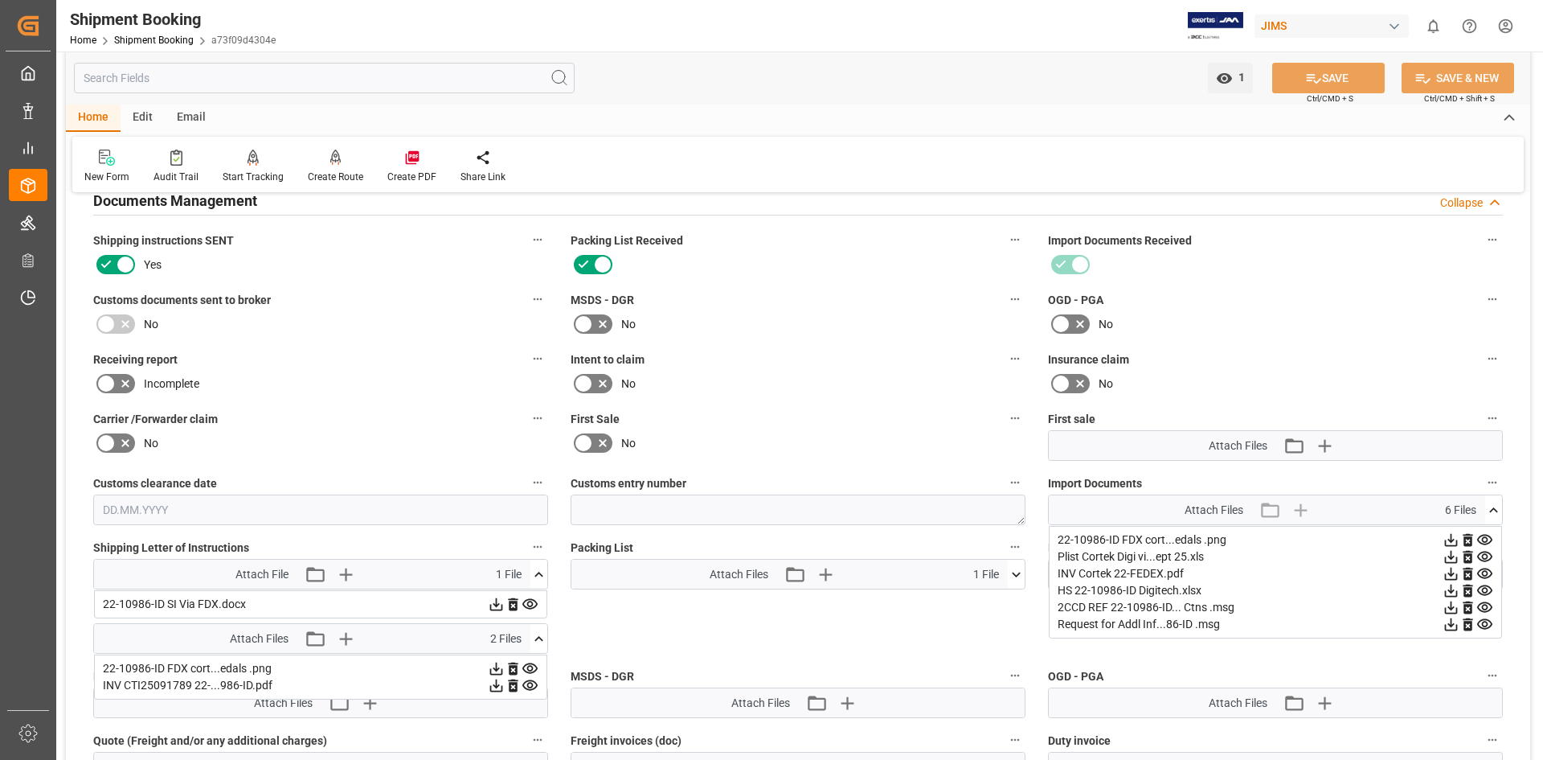
click at [1489, 586] on icon at bounding box center [1485, 590] width 15 height 10
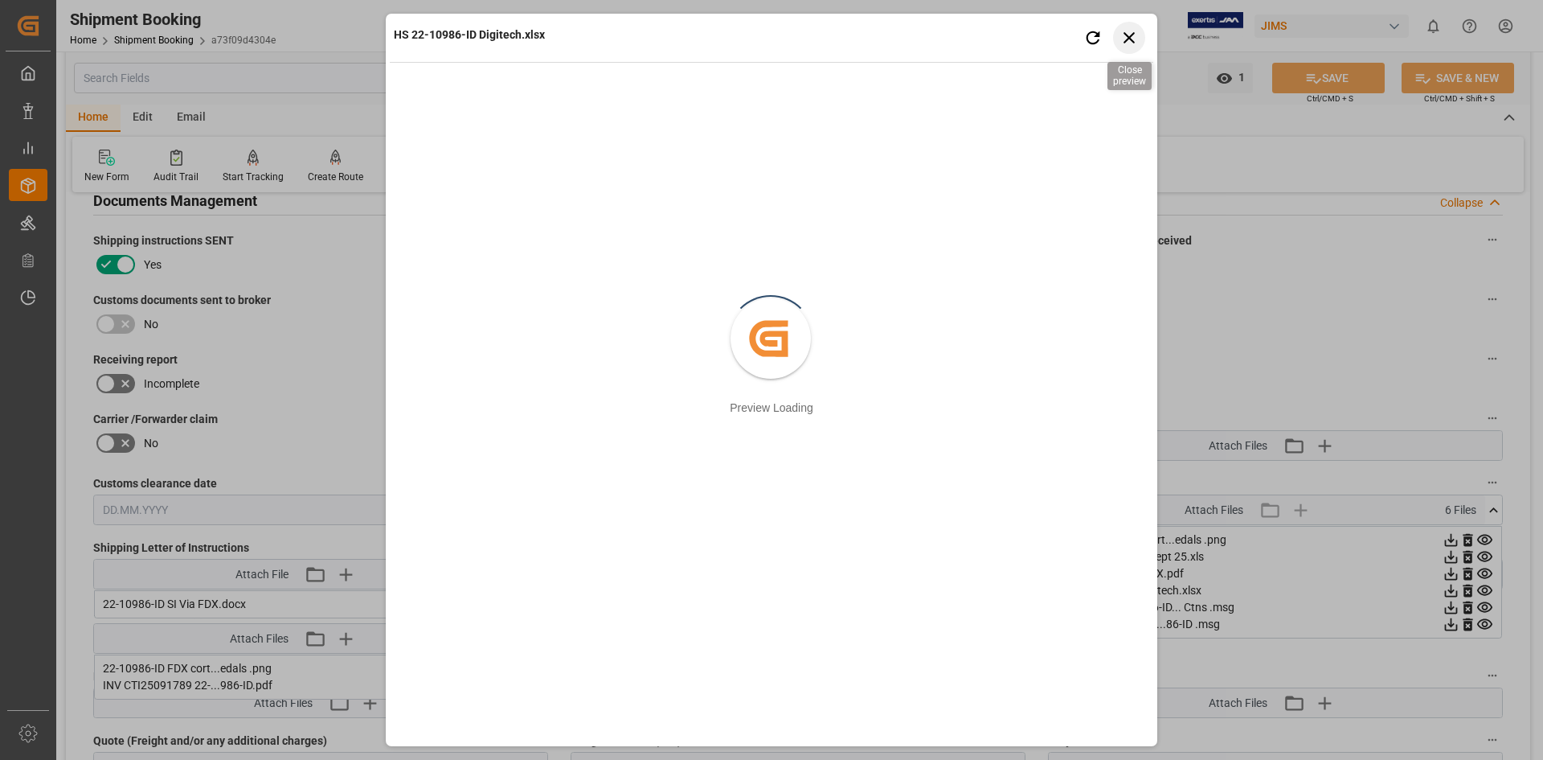
click at [1129, 36] on icon "button" at bounding box center [1130, 37] width 20 height 20
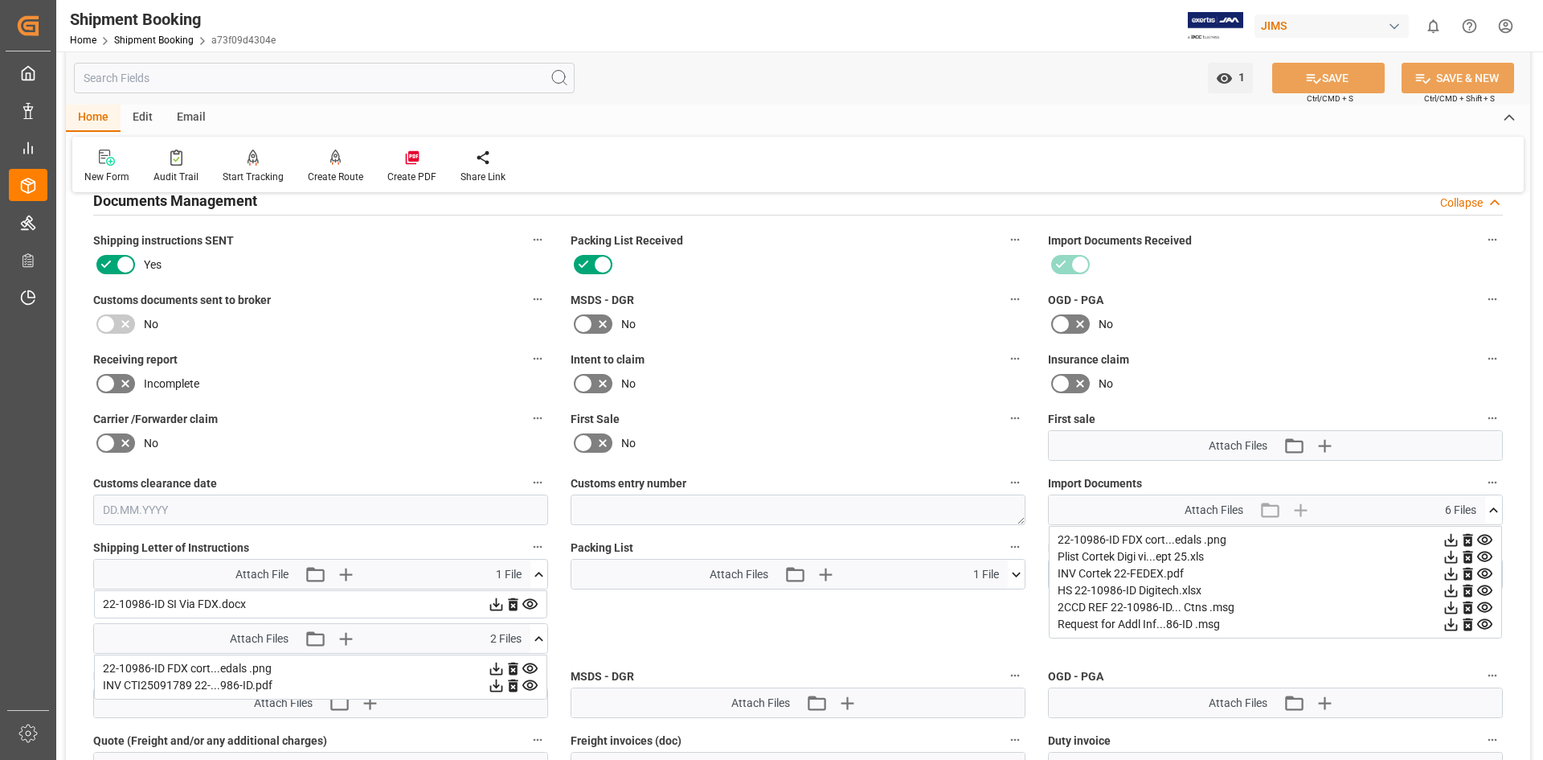
click at [1486, 624] on icon at bounding box center [1485, 624] width 17 height 17
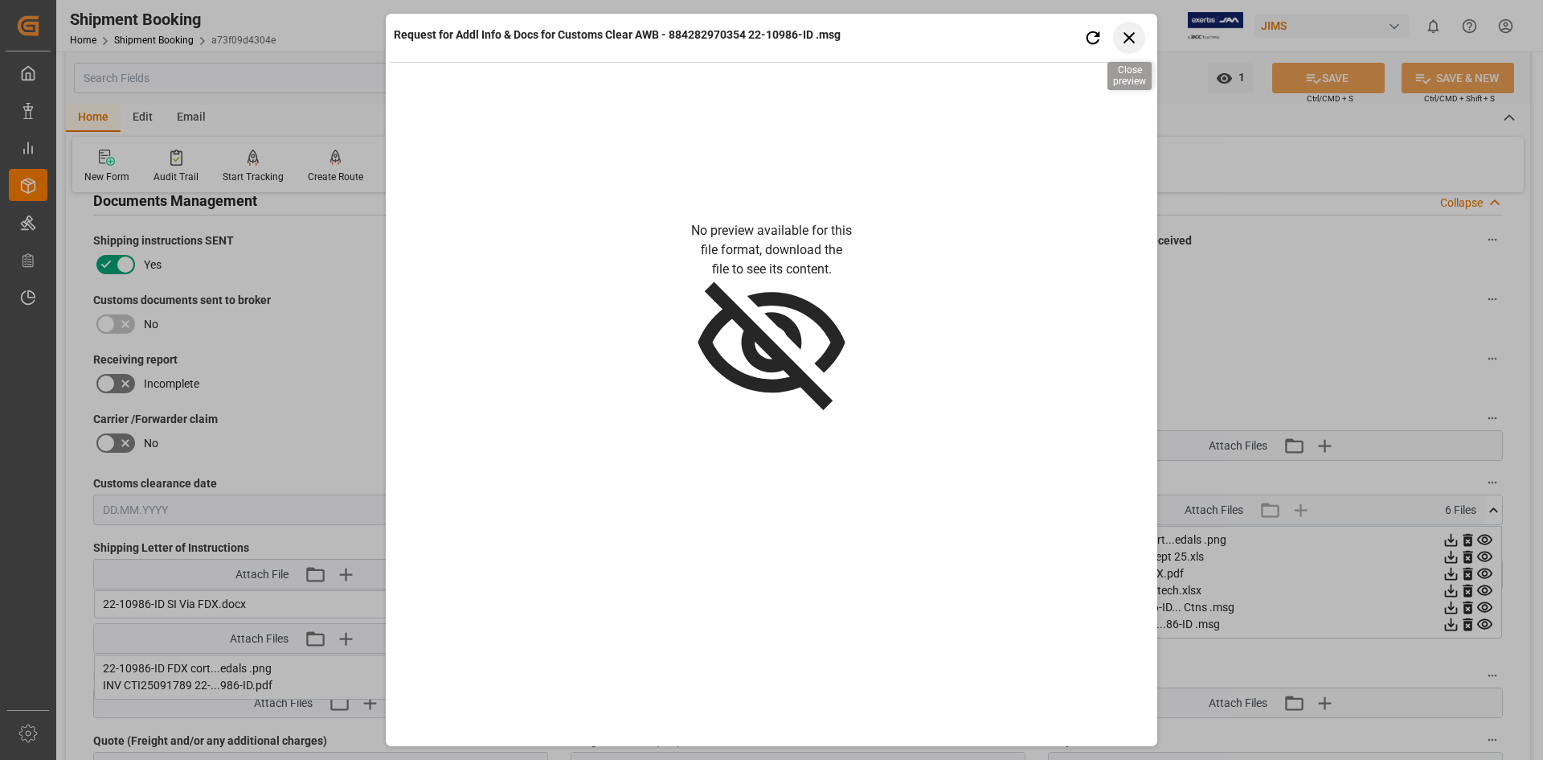
click at [1125, 36] on icon "button" at bounding box center [1130, 37] width 20 height 20
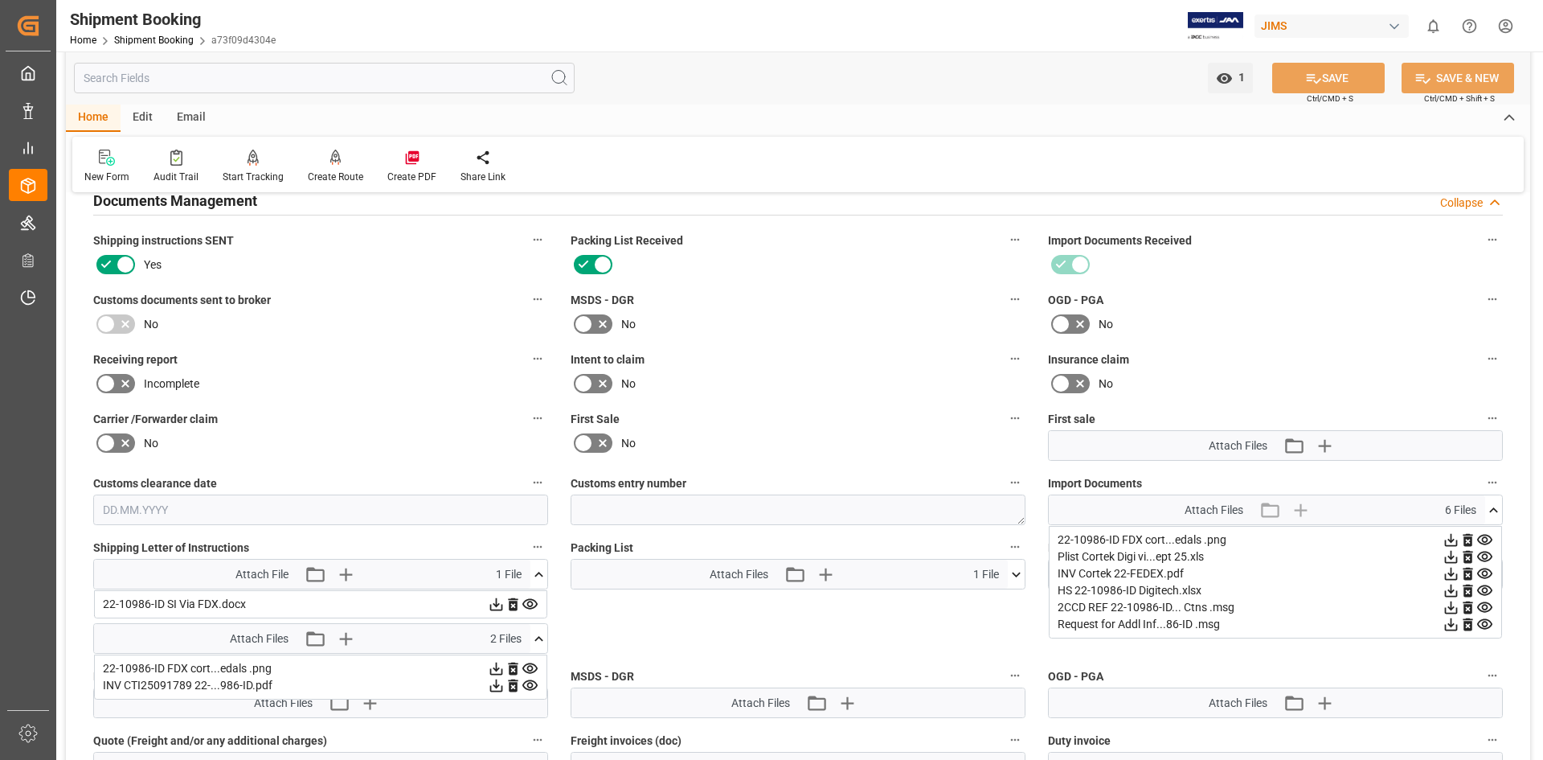
click at [407, 418] on label "Carrier /Forwarder claim" at bounding box center [320, 419] width 455 height 23
click at [527, 418] on button "Carrier /Forwarder claim" at bounding box center [537, 418] width 21 height 21
drag, startPoint x: 314, startPoint y: 275, endPoint x: 341, endPoint y: 346, distance: 76.6
click at [337, 338] on div at bounding box center [771, 380] width 1543 height 760
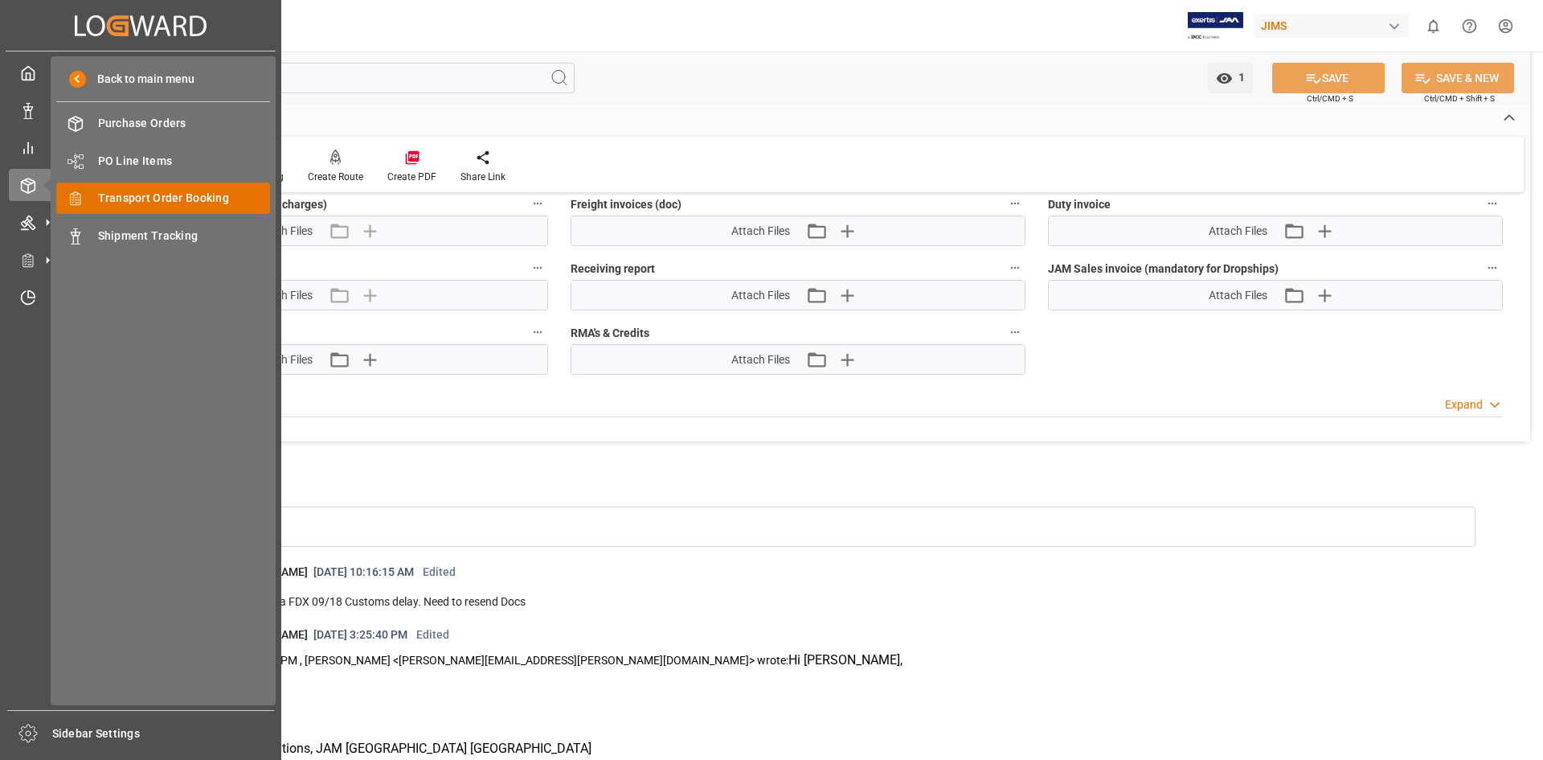
click at [228, 203] on span "Transport Order Booking" at bounding box center [184, 198] width 173 height 17
